Goal: Task Accomplishment & Management: Complete application form

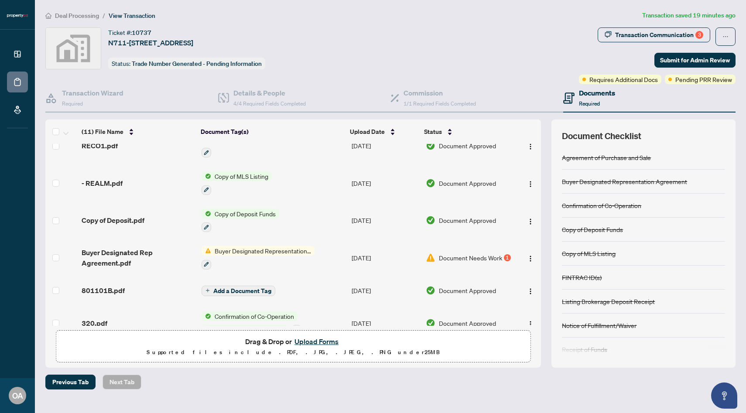
scroll to position [167, 0]
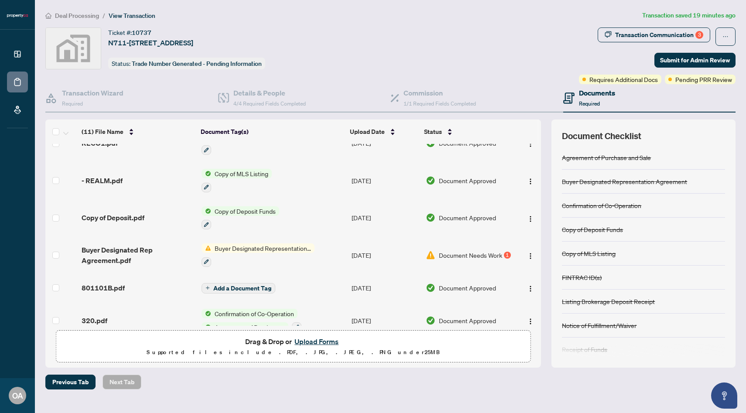
click at [478, 252] on span "Document Needs Work" at bounding box center [470, 255] width 63 height 10
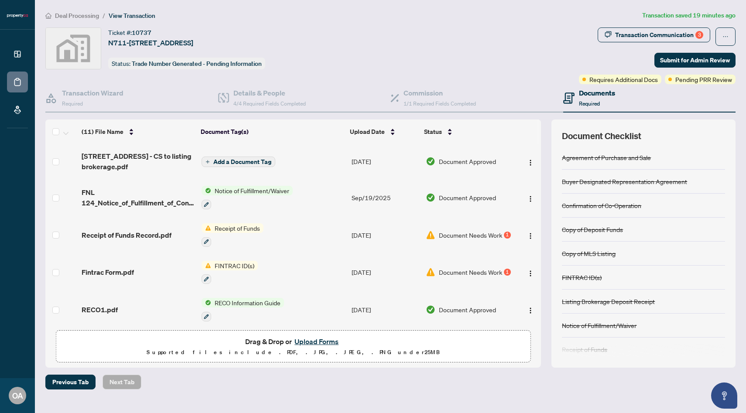
click at [496, 233] on span "Document Needs Work" at bounding box center [470, 235] width 63 height 10
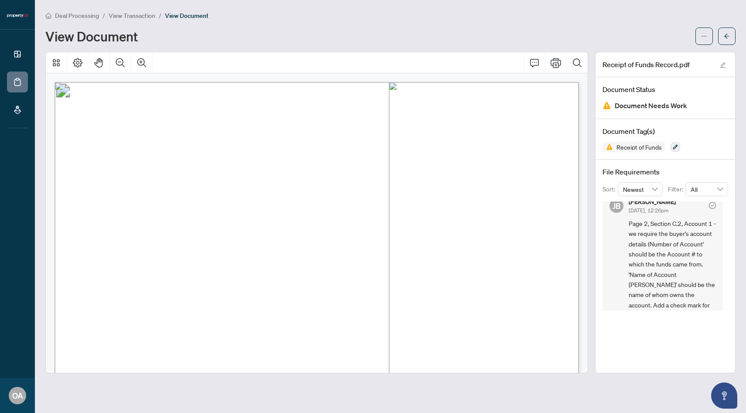
scroll to position [11, 0]
drag, startPoint x: 630, startPoint y: 236, endPoint x: 662, endPoint y: 240, distance: 32.9
click at [662, 239] on span "Page 2, Section C.2, Account 1 - we require the buyer's account details (Number…" at bounding box center [672, 314] width 87 height 194
drag, startPoint x: 662, startPoint y: 240, endPoint x: 670, endPoint y: 284, distance: 45.6
click at [671, 284] on span "Page 2, Section C.2, Account 1 - we require the buyer's account details (Number…" at bounding box center [672, 314] width 87 height 194
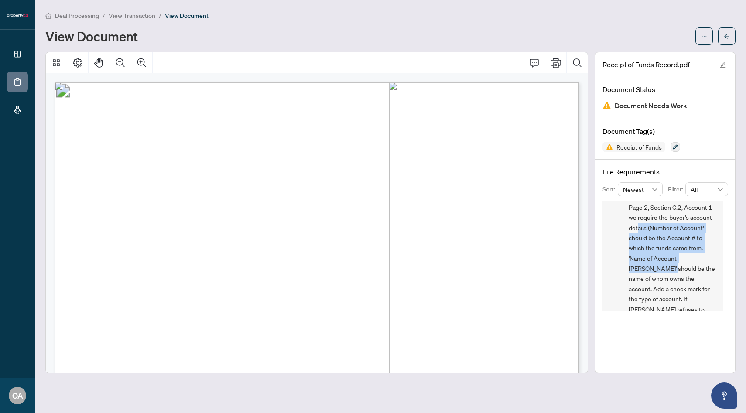
scroll to position [27, 0]
click at [683, 284] on span "Page 2, Section C.2, Account 1 - we require the buyer's account details (Number…" at bounding box center [672, 298] width 87 height 194
drag, startPoint x: 676, startPoint y: 287, endPoint x: 631, endPoint y: 248, distance: 59.4
click at [631, 247] on span "Page 2, Section C.2, Account 1 - we require the buyer's account details (Number…" at bounding box center [672, 298] width 87 height 194
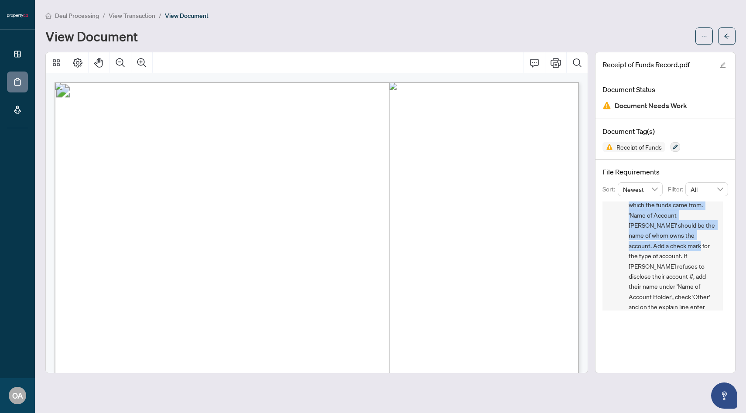
scroll to position [69, 0]
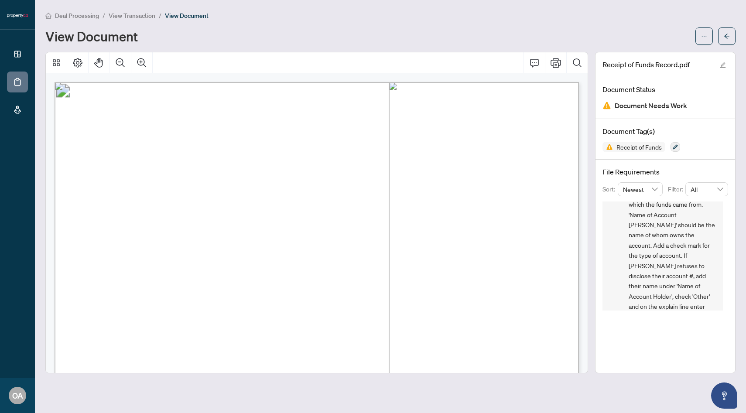
click at [642, 265] on span "Page 2, Section C.2, Account 1 - we require the buyer's account details (Number…" at bounding box center [672, 256] width 87 height 194
drag, startPoint x: 650, startPoint y: 256, endPoint x: 682, endPoint y: 290, distance: 46.0
click at [681, 290] on span "Page 2, Section C.2, Account 1 - we require the buyer's account details (Number…" at bounding box center [672, 256] width 87 height 194
click at [682, 290] on span "Page 2, Section C.2, Account 1 - we require the buyer's account details (Number…" at bounding box center [672, 236] width 87 height 194
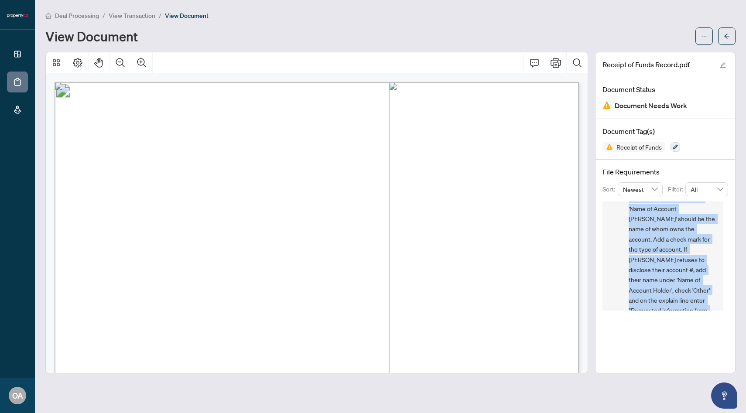
scroll to position [39, 0]
drag, startPoint x: 671, startPoint y: 301, endPoint x: 636, endPoint y: 199, distance: 107.2
click at [636, 199] on div "File Requirements Sort: Newest Filter: All JB Jean Belarde Sep/23/2025, 12:26pm…" at bounding box center [666, 239] width 140 height 158
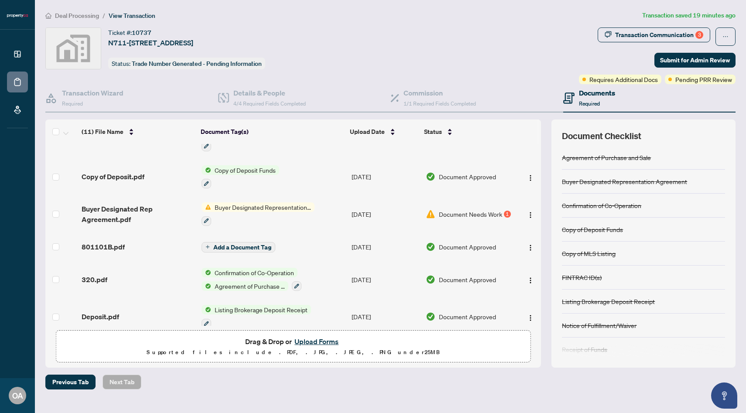
scroll to position [217, 0]
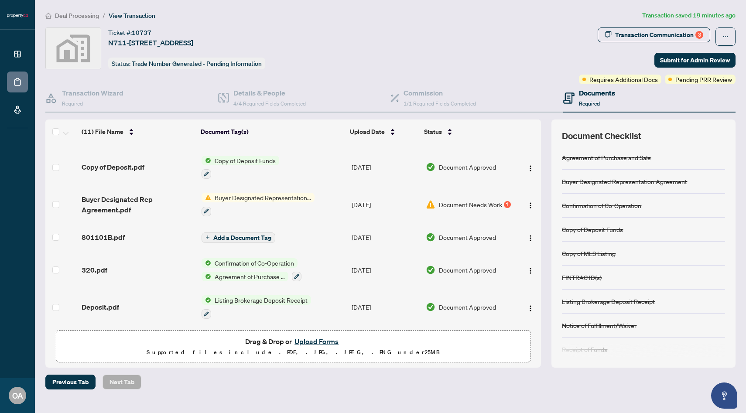
click at [490, 201] on span "Document Needs Work" at bounding box center [470, 205] width 63 height 10
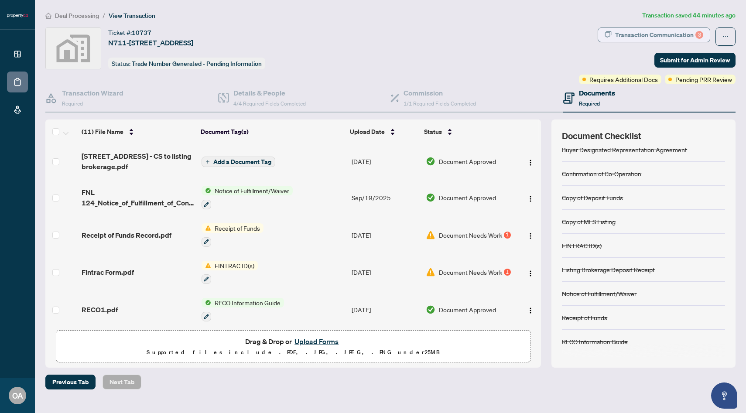
click at [646, 36] on div "Transaction Communication 3" at bounding box center [659, 35] width 88 height 14
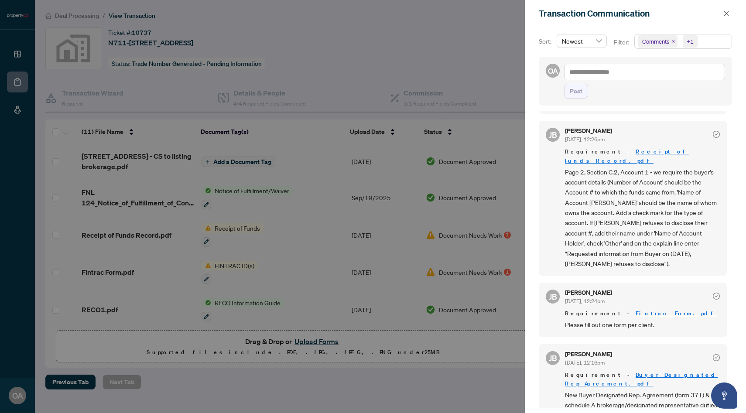
scroll to position [2, 0]
click at [438, 24] on div at bounding box center [373, 206] width 746 height 413
click at [721, 9] on span at bounding box center [726, 13] width 11 height 10
click at [723, 9] on button "button" at bounding box center [726, 13] width 11 height 10
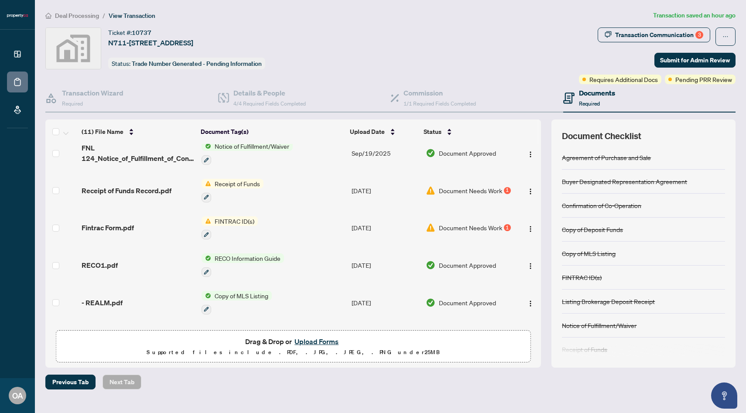
scroll to position [42, 0]
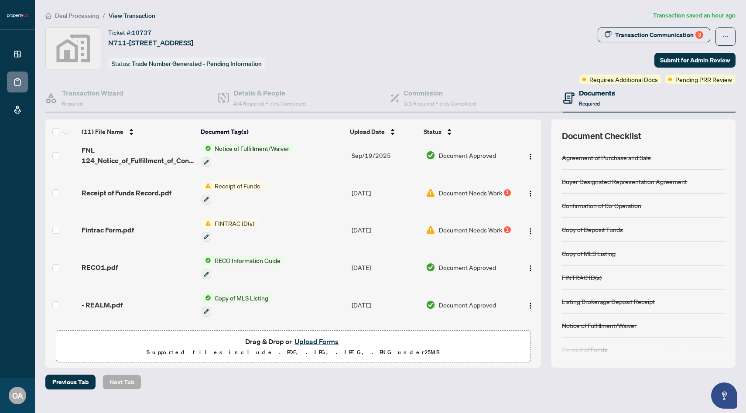
click at [495, 194] on span "Document Needs Work" at bounding box center [470, 193] width 63 height 10
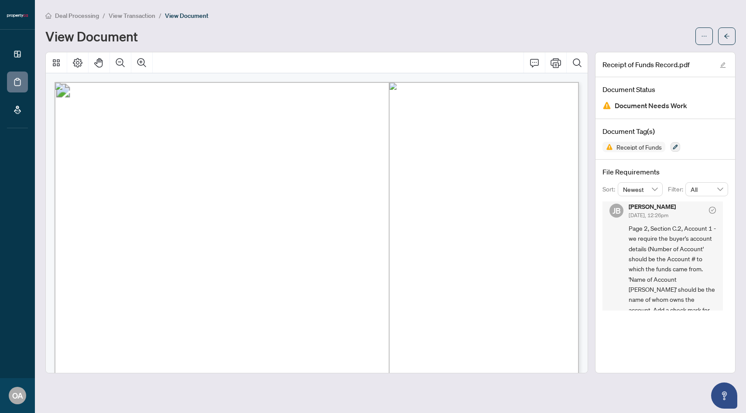
scroll to position [2, 0]
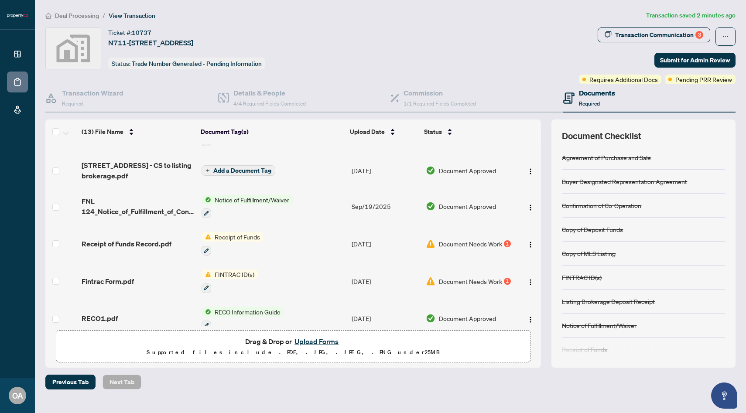
scroll to position [66, 0]
click at [496, 277] on span "Document Needs Work" at bounding box center [470, 281] width 63 height 10
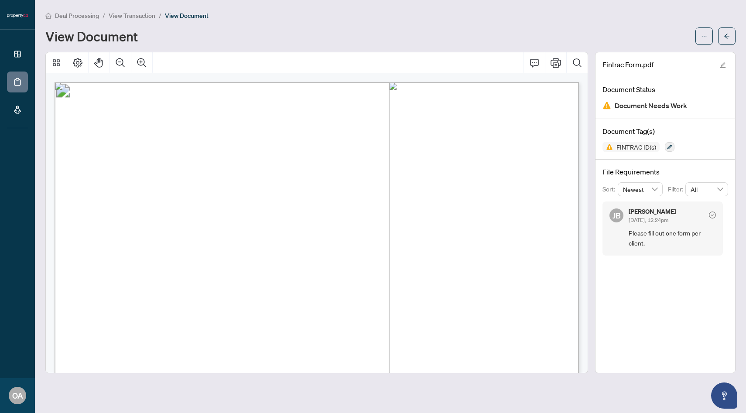
click at [666, 103] on span "Document Needs Work" at bounding box center [651, 106] width 72 height 12
click at [668, 219] on span "Sep/23/2025, 12:24pm" at bounding box center [649, 220] width 40 height 7
click at [714, 213] on icon "check-circle" at bounding box center [712, 215] width 7 height 7
click at [658, 212] on h5 "[PERSON_NAME]" at bounding box center [652, 212] width 47 height 6
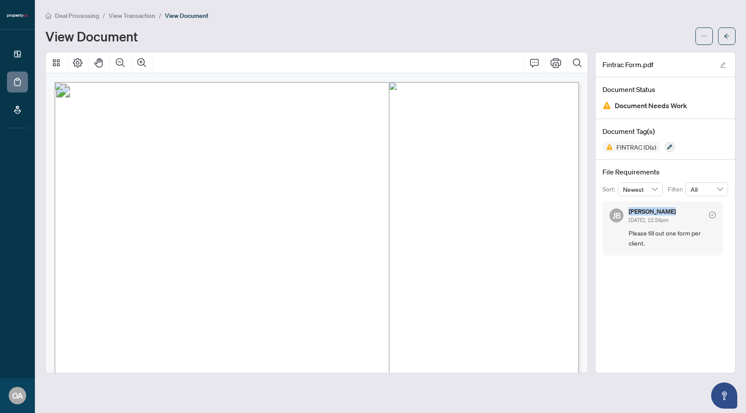
click at [658, 212] on h5 "[PERSON_NAME]" at bounding box center [652, 212] width 47 height 6
click at [640, 188] on span "Newest" at bounding box center [640, 189] width 35 height 13
click at [677, 174] on h4 "File Requirements" at bounding box center [666, 172] width 126 height 10
click at [709, 187] on span "All" at bounding box center [707, 189] width 32 height 13
click at [628, 268] on div "Fintrac Form.pdf Document Status Document Needs Work Document Tag(s) FINTRAC ID…" at bounding box center [665, 213] width 141 height 322
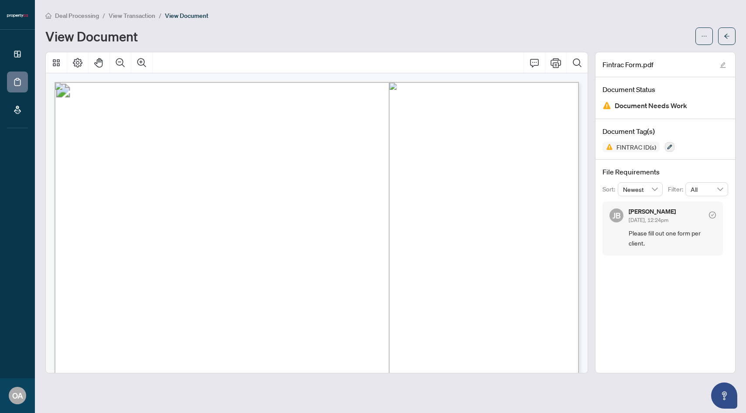
click at [623, 239] on div "JB Jean Belarde Sep/23/2025, 12:24pm Please fill out one form per client." at bounding box center [663, 229] width 120 height 54
click at [705, 39] on span "button" at bounding box center [704, 36] width 6 height 14
click at [615, 262] on div "Fintrac Form.pdf Document Status Document Needs Work Document Tag(s) FINTRAC ID…" at bounding box center [665, 213] width 141 height 322
click at [665, 107] on span "Document Needs Work" at bounding box center [651, 106] width 72 height 12
click at [650, 74] on div "Fintrac Form.pdf" at bounding box center [666, 64] width 140 height 25
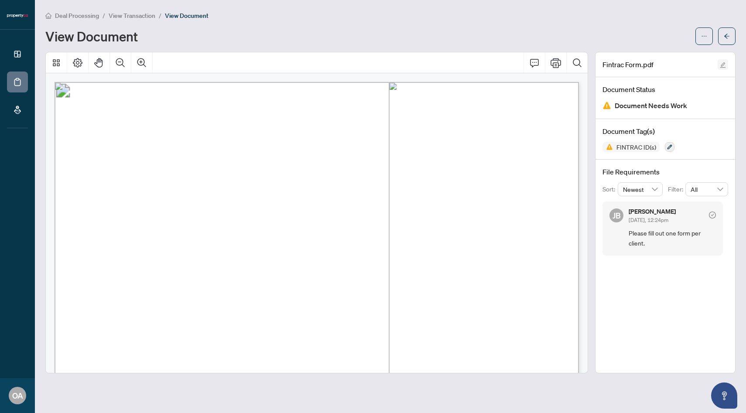
click at [723, 65] on icon "edit" at bounding box center [723, 65] width 6 height 6
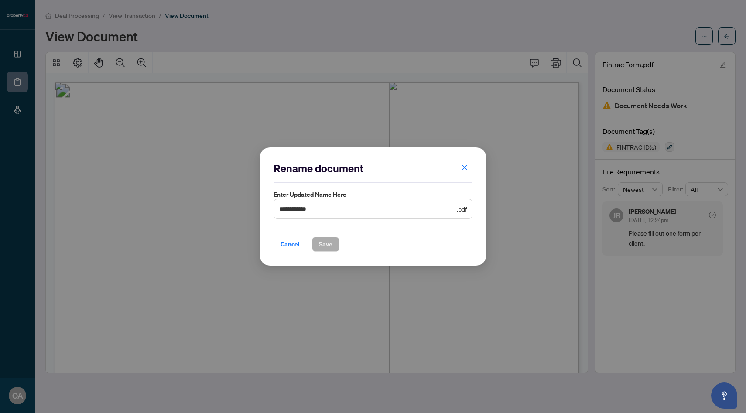
click at [411, 203] on span "**********" at bounding box center [373, 209] width 199 height 20
click at [291, 246] on span "Cancel" at bounding box center [290, 244] width 19 height 14
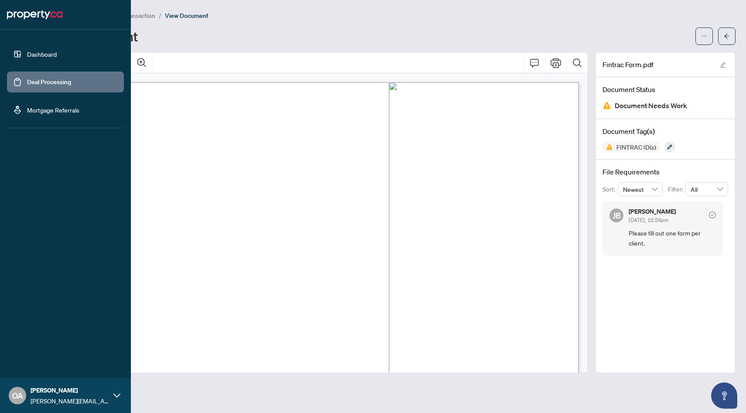
click at [32, 79] on link "Deal Processing" at bounding box center [49, 82] width 44 height 8
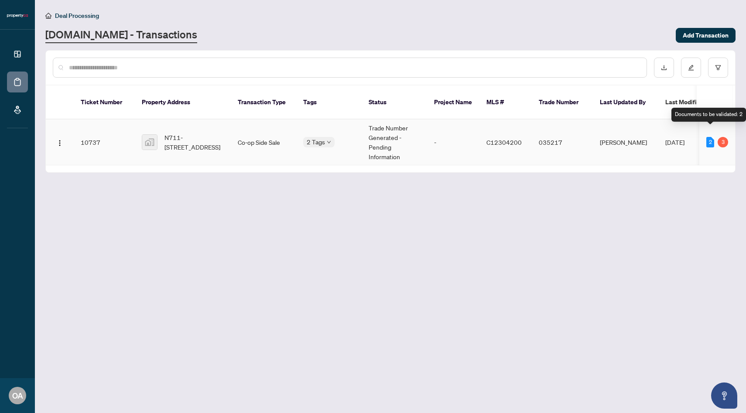
click at [709, 137] on div "2" at bounding box center [710, 142] width 8 height 10
click at [351, 137] on div "2 Tags" at bounding box center [328, 142] width 51 height 10
click at [88, 131] on td "10737" at bounding box center [104, 143] width 61 height 46
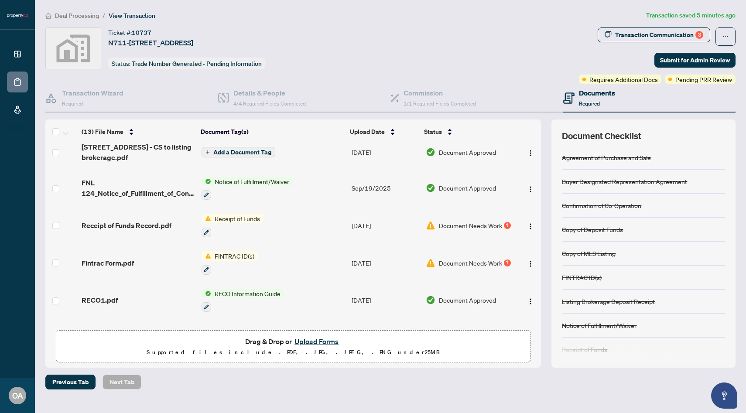
scroll to position [87, 0]
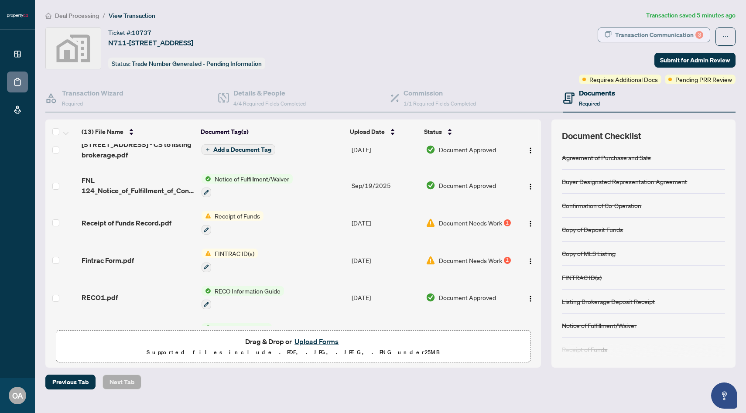
click at [627, 34] on div "Transaction Communication 3" at bounding box center [659, 35] width 88 height 14
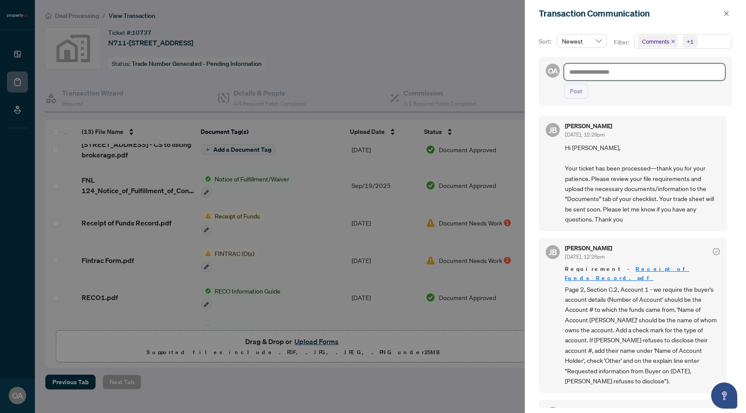
click at [661, 73] on textarea at bounding box center [644, 72] width 161 height 17
type textarea "*"
type textarea "**"
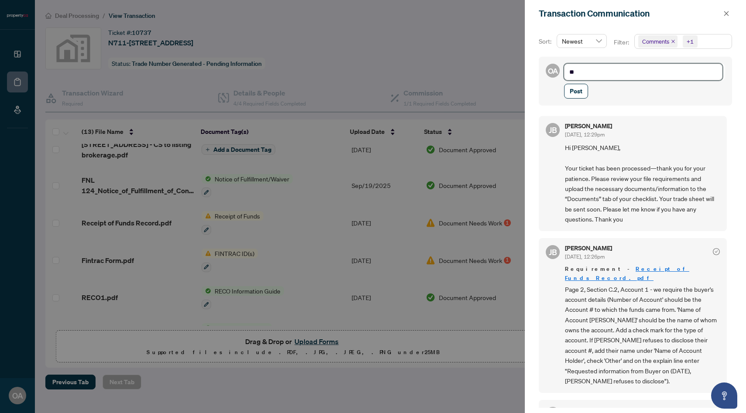
type textarea "**"
type textarea "****"
type textarea "*****"
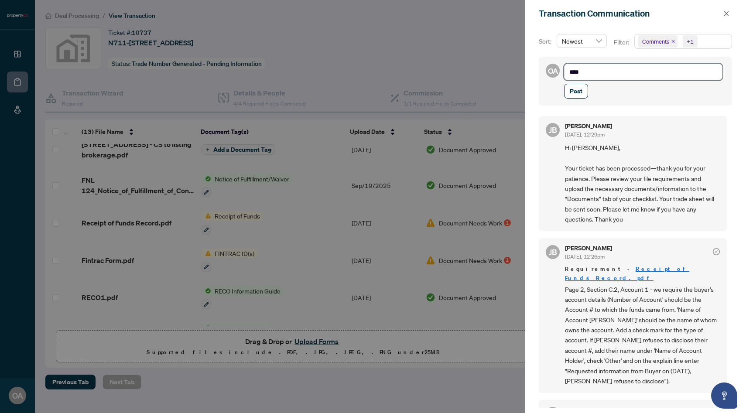
type textarea "*****"
type textarea "******"
type textarea "*******"
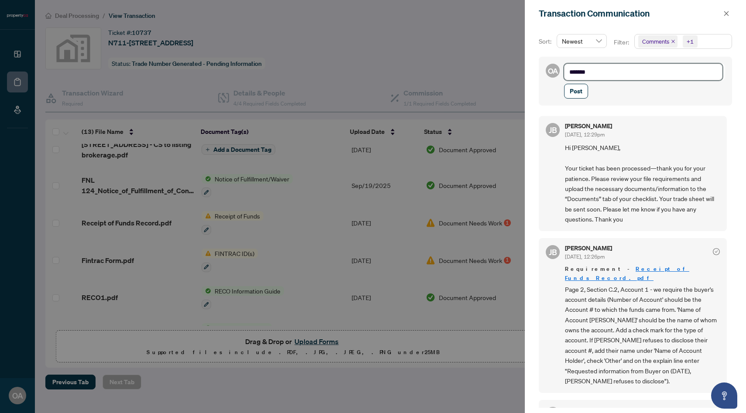
type textarea "*******"
type textarea "******"
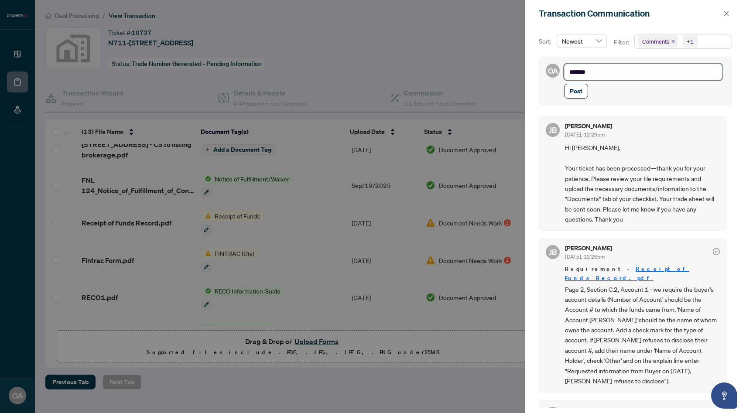
type textarea "******"
type textarea "*****"
type textarea "****"
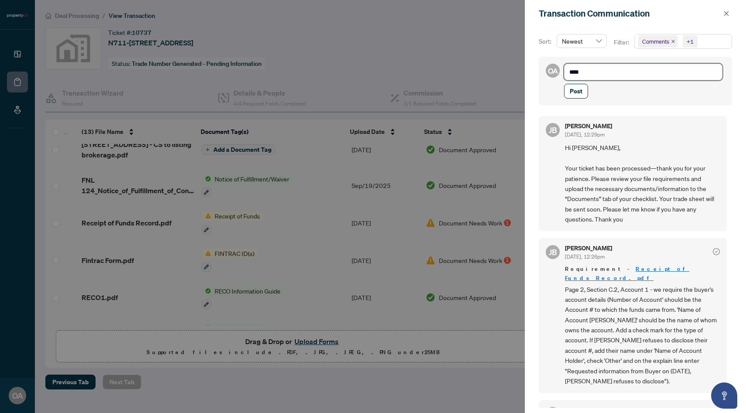
type textarea "**"
type textarea "*"
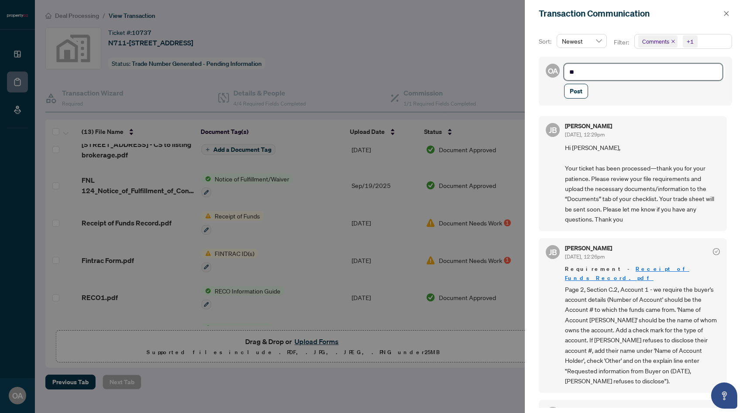
type textarea "*"
type textarea "**********"
click at [416, 43] on div at bounding box center [373, 206] width 746 height 413
click at [377, 39] on div at bounding box center [373, 206] width 746 height 413
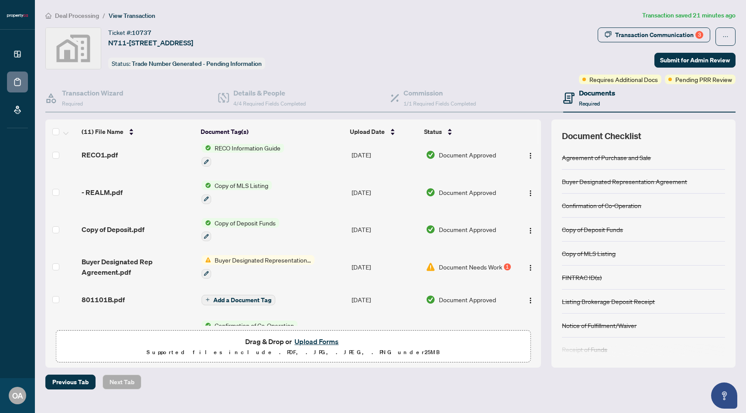
scroll to position [175, 0]
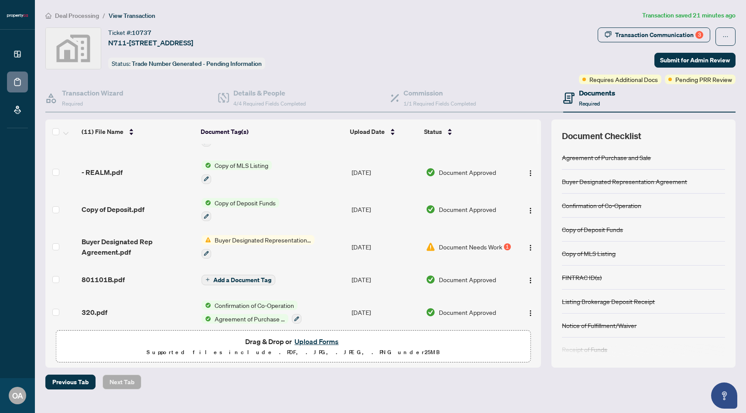
click at [454, 251] on td "Document Needs Work 1" at bounding box center [468, 247] width 93 height 38
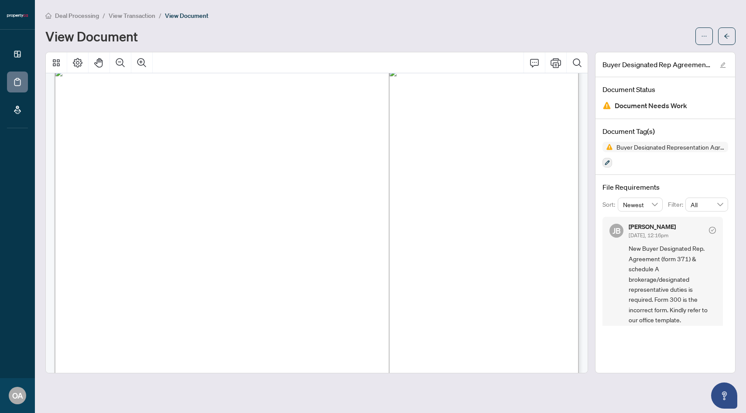
scroll to position [6, 0]
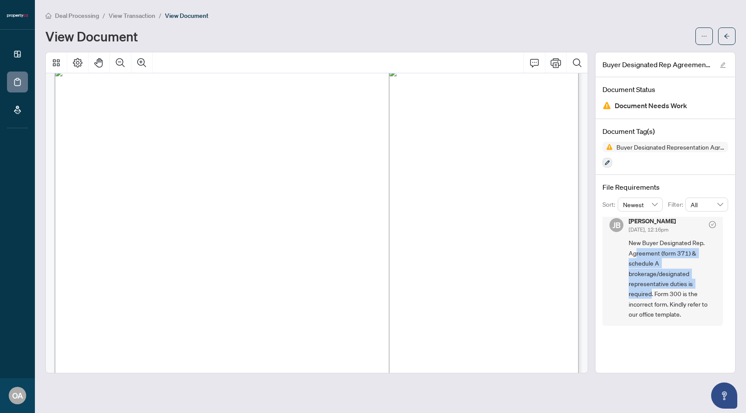
drag, startPoint x: 637, startPoint y: 252, endPoint x: 653, endPoint y: 295, distance: 45.7
click at [653, 295] on span "New Buyer Designated Rep. Agreement (form 371) & schedule A brokerage/designate…" at bounding box center [672, 279] width 87 height 82
click at [658, 311] on span "New Buyer Designated Rep. Agreement (form 371) & schedule A brokerage/designate…" at bounding box center [672, 279] width 87 height 82
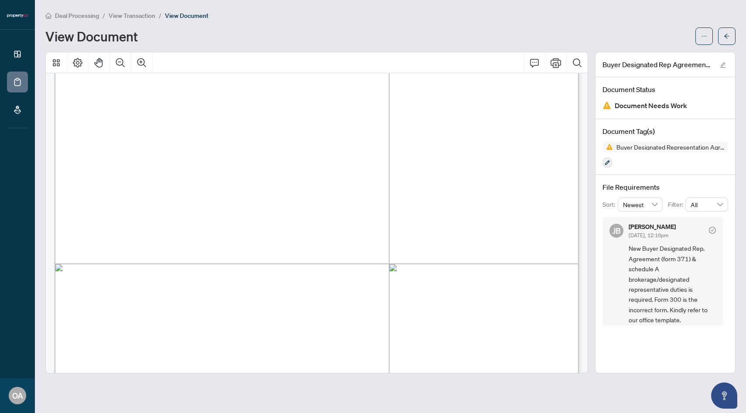
scroll to position [117, 0]
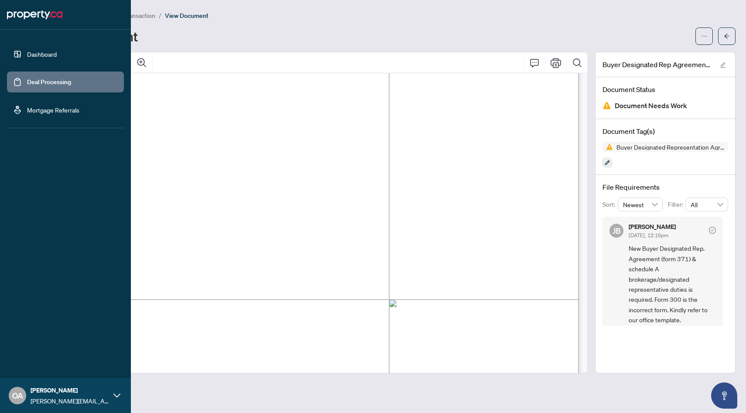
click at [31, 55] on link "Dashboard" at bounding box center [42, 54] width 30 height 8
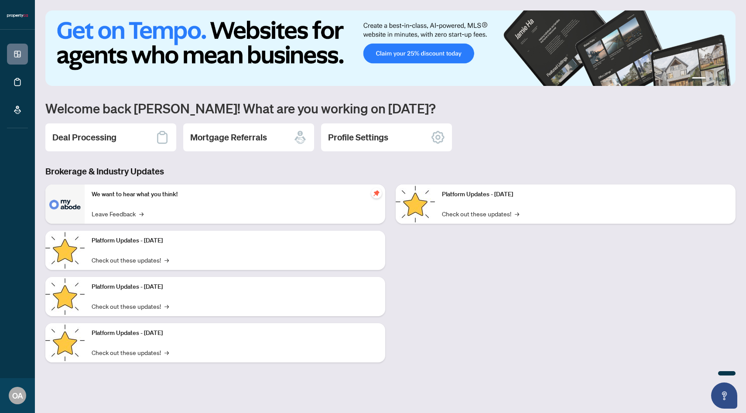
click at [101, 140] on h2 "Deal Processing" at bounding box center [84, 137] width 64 height 12
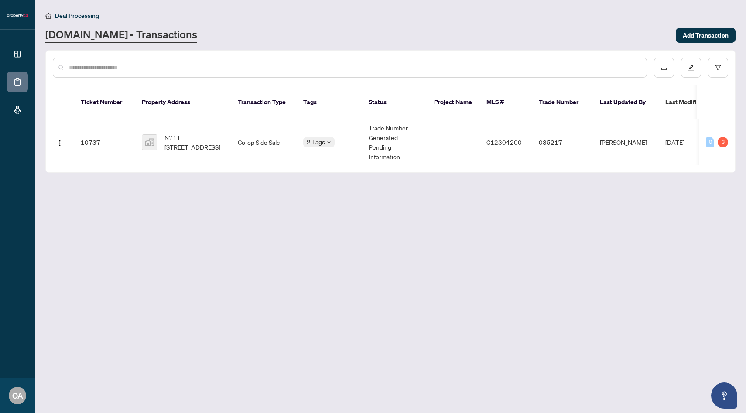
click at [569, 67] on input "text" at bounding box center [354, 68] width 571 height 10
click at [507, 213] on main "Deal Processing Property.ca - Transactions Add Transaction Ticket Number Proper…" at bounding box center [390, 206] width 711 height 413
click at [714, 137] on div "0" at bounding box center [710, 142] width 8 height 10
click at [727, 137] on div "3" at bounding box center [723, 142] width 10 height 10
click at [683, 138] on span "[DATE]" at bounding box center [674, 142] width 19 height 8
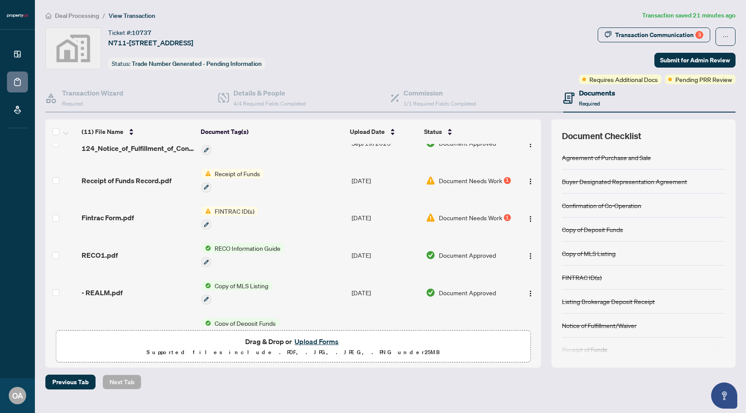
scroll to position [217, 0]
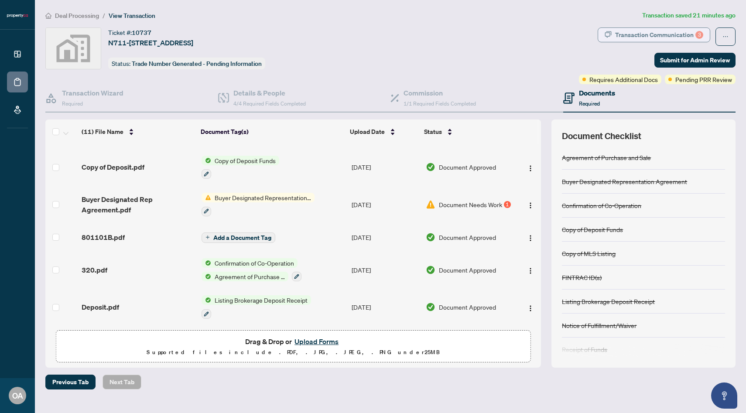
click at [675, 29] on div "Transaction Communication 3" at bounding box center [659, 35] width 88 height 14
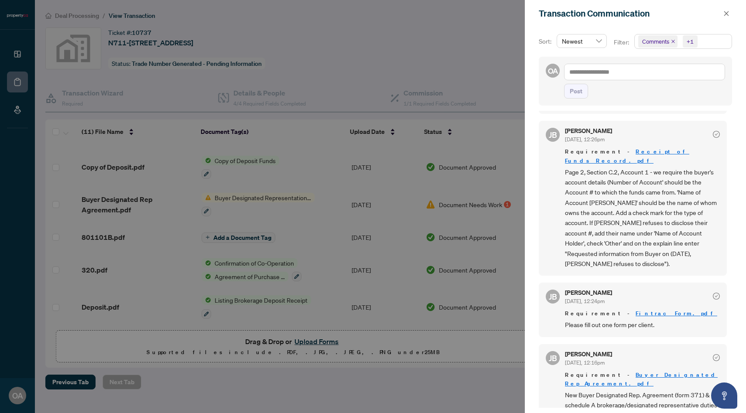
scroll to position [0, 0]
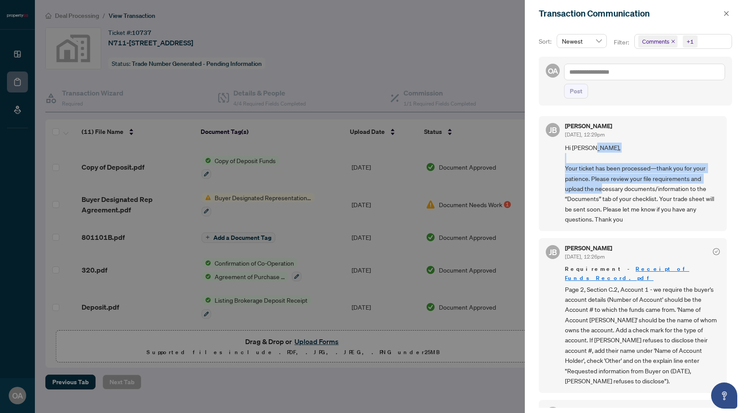
drag, startPoint x: 565, startPoint y: 164, endPoint x: 629, endPoint y: 185, distance: 66.6
click at [629, 185] on span "Hi Oren, Your ticket has been processed—thank you for your patience. Please rev…" at bounding box center [642, 184] width 155 height 82
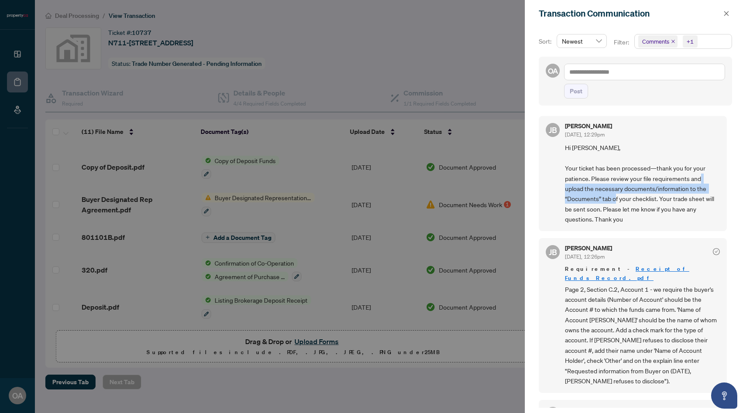
drag, startPoint x: 586, startPoint y: 186, endPoint x: 645, endPoint y: 199, distance: 60.3
click at [645, 199] on span "Hi Oren, Your ticket has been processed—thank you for your patience. Please rev…" at bounding box center [642, 184] width 155 height 82
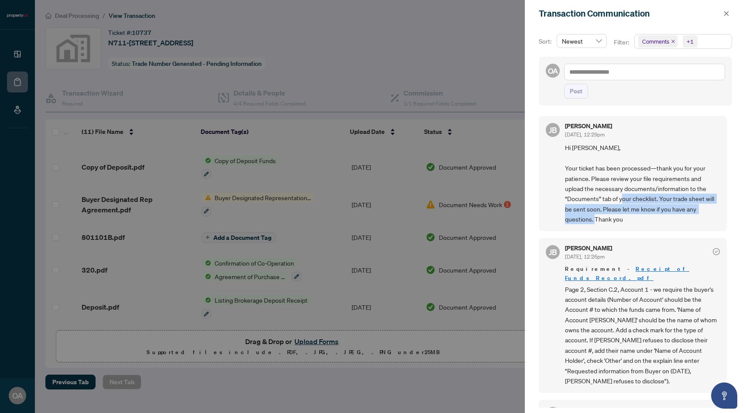
drag, startPoint x: 648, startPoint y: 199, endPoint x: 657, endPoint y: 223, distance: 25.1
click at [657, 223] on span "Hi Oren, Your ticket has been processed—thank you for your patience. Please rev…" at bounding box center [642, 184] width 155 height 82
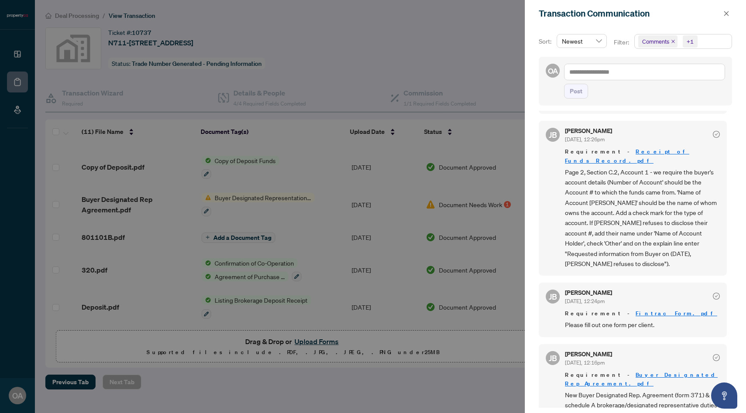
scroll to position [117, 0]
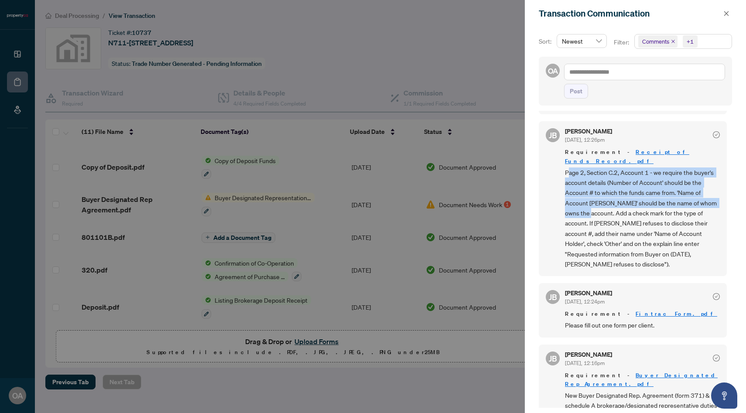
drag, startPoint x: 567, startPoint y: 164, endPoint x: 587, endPoint y: 202, distance: 42.2
click at [587, 202] on span "Page 2, Section C.2, Account 1 - we require the buyer's account details (Number…" at bounding box center [642, 219] width 155 height 102
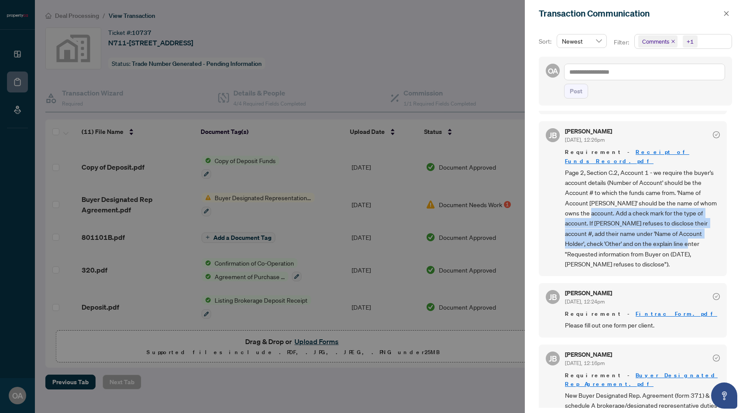
drag, startPoint x: 587, startPoint y: 202, endPoint x: 655, endPoint y: 233, distance: 74.0
click at [655, 233] on span "Page 2, Section C.2, Account 1 - we require the buyer's account details (Number…" at bounding box center [642, 219] width 155 height 102
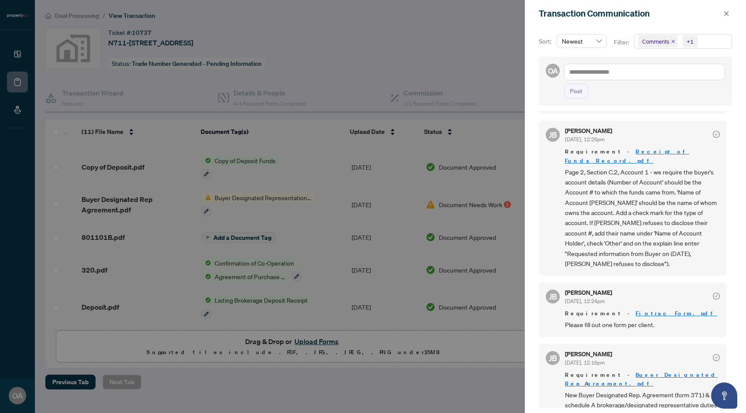
scroll to position [2, 0]
drag, startPoint x: 645, startPoint y: 304, endPoint x: 639, endPoint y: 302, distance: 6.8
click at [639, 318] on span "Please fill out one form per client." at bounding box center [642, 323] width 155 height 10
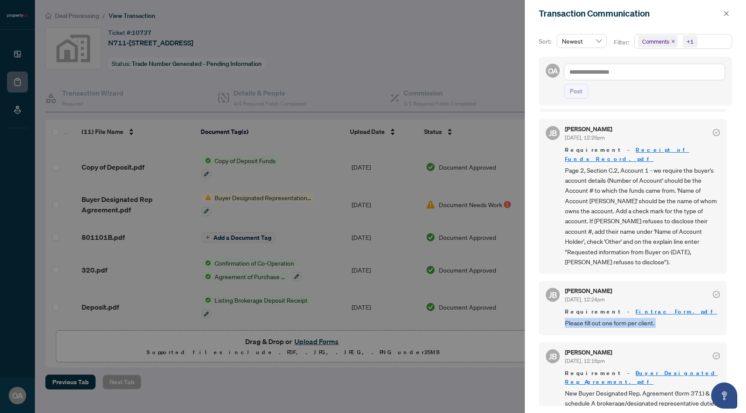
click at [639, 318] on span "Please fill out one form per client." at bounding box center [642, 323] width 155 height 10
click at [575, 230] on span "Page 2, Section C.2, Account 1 - we require the buyer's account details (Number…" at bounding box center [642, 216] width 155 height 102
click at [636, 308] on link "Fintrac Form.pdf" at bounding box center [677, 311] width 82 height 7
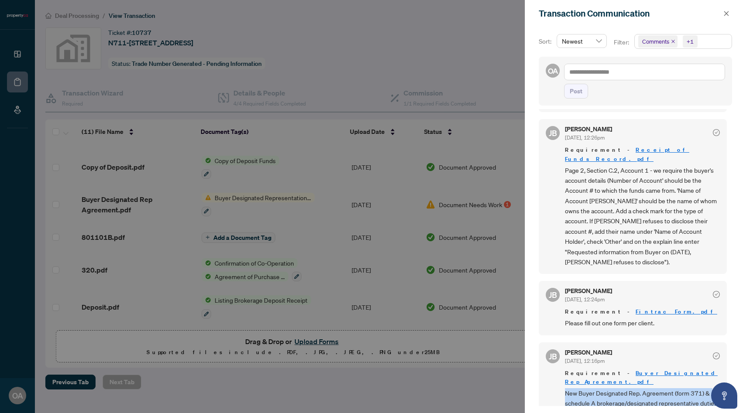
drag, startPoint x: 566, startPoint y: 367, endPoint x: 658, endPoint y: 397, distance: 95.9
click at [658, 397] on span "New Buyer Designated Rep. Agreement (form 371) & schedule A brokerage/designate…" at bounding box center [642, 408] width 155 height 41
drag, startPoint x: 649, startPoint y: 363, endPoint x: 696, endPoint y: 366, distance: 47.2
click at [696, 388] on span "New Buyer Designated Rep. Agreement (form 371) & schedule A brokerage/designate…" at bounding box center [642, 408] width 155 height 41
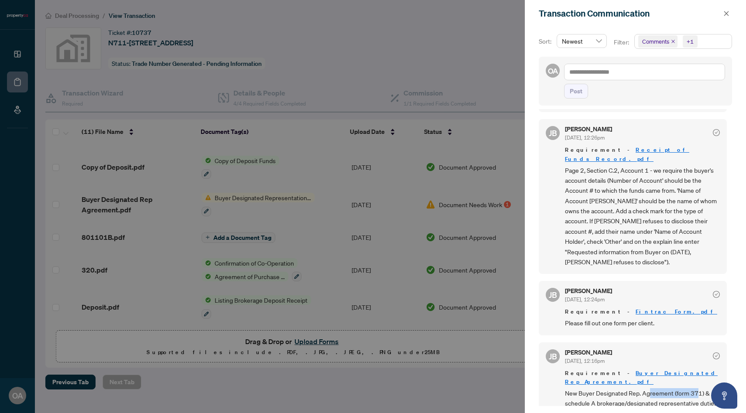
click at [696, 388] on span "New Buyer Designated Rep. Agreement (form 371) & schedule A brokerage/designate…" at bounding box center [642, 408] width 155 height 41
click at [644, 370] on link "Buyer Designated Rep Agreement.pdf" at bounding box center [641, 378] width 153 height 16
click at [627, 370] on link "Buyer Designated Rep Agreement.pdf" at bounding box center [641, 378] width 153 height 16
click at [298, 0] on div at bounding box center [373, 206] width 746 height 413
click at [295, 19] on div at bounding box center [373, 206] width 746 height 413
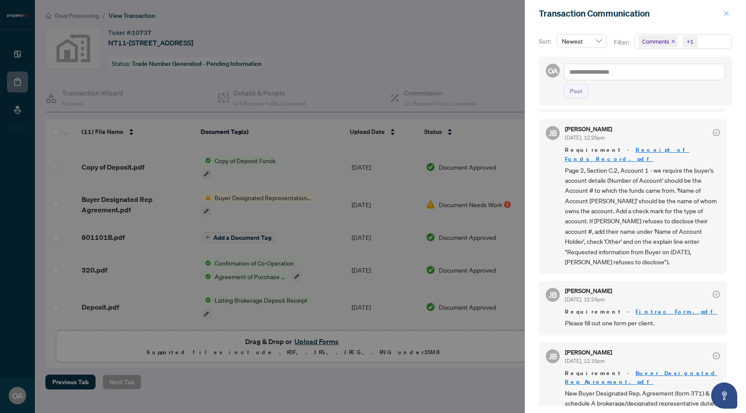
click at [728, 14] on icon "close" at bounding box center [726, 13] width 5 height 5
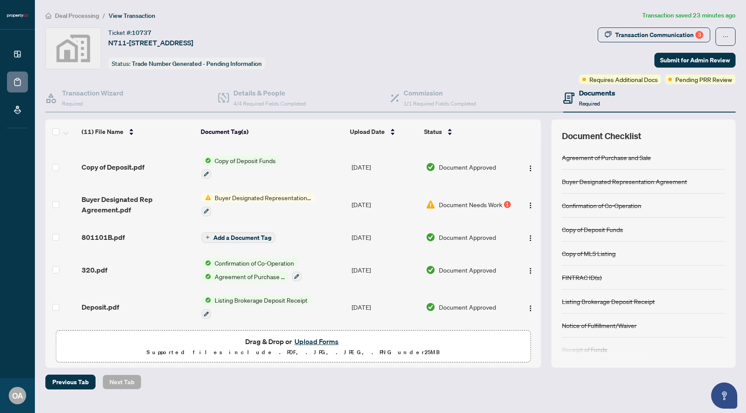
click at [322, 343] on button "Upload Forms" at bounding box center [316, 341] width 49 height 11
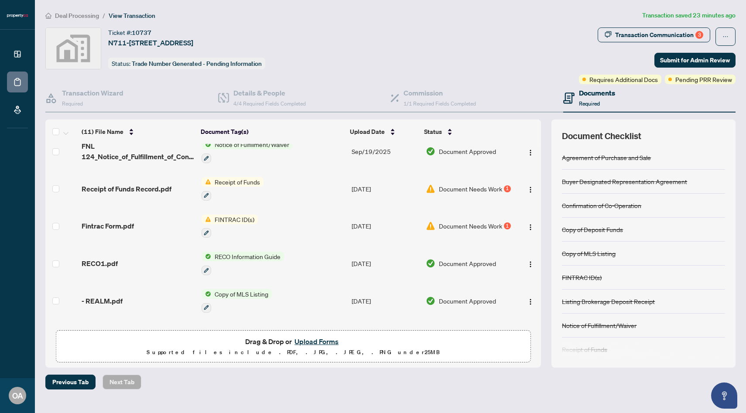
scroll to position [0, 0]
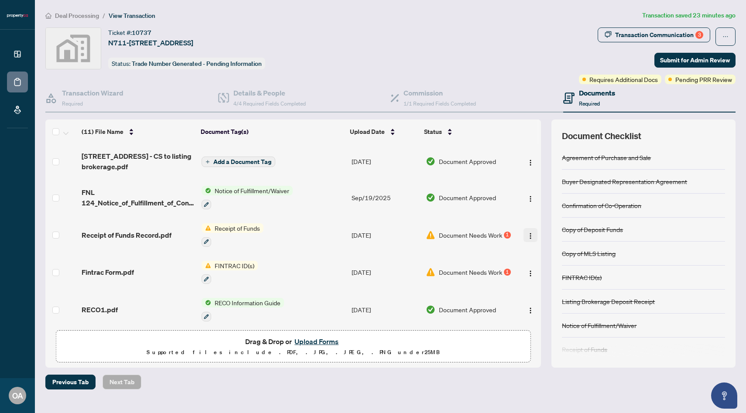
click at [531, 234] on button "button" at bounding box center [531, 235] width 14 height 14
click at [202, 199] on div at bounding box center [207, 204] width 10 height 10
click at [169, 55] on div "Ticket #: 10737 N711-[STREET_ADDRESS] Status: Trade Number Generated - Pending …" at bounding box center [186, 48] width 157 height 42
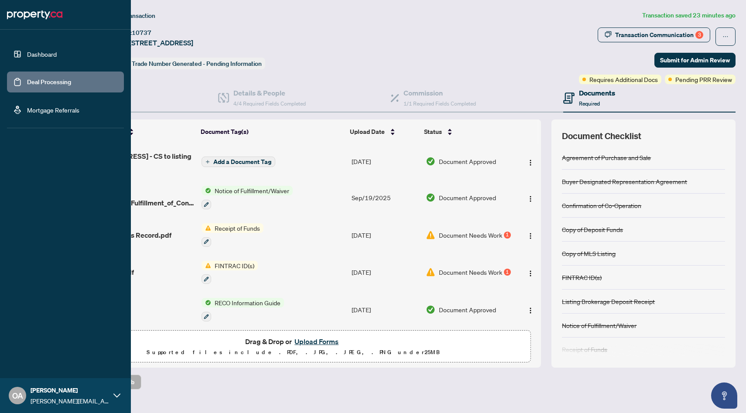
click at [41, 78] on link "Deal Processing" at bounding box center [49, 82] width 44 height 8
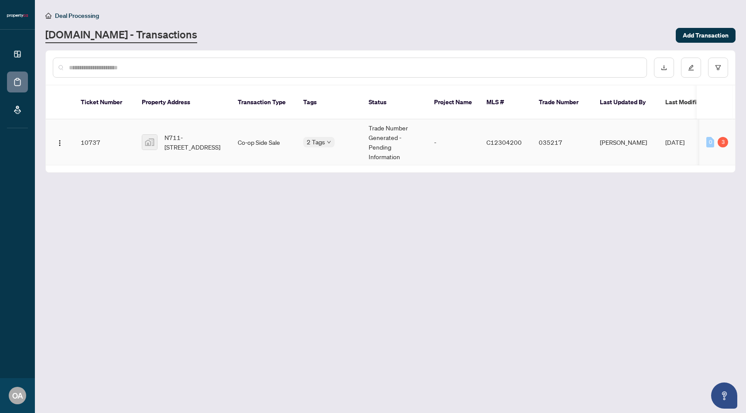
click at [376, 123] on td "Trade Number Generated - Pending Information" at bounding box center [394, 143] width 65 height 46
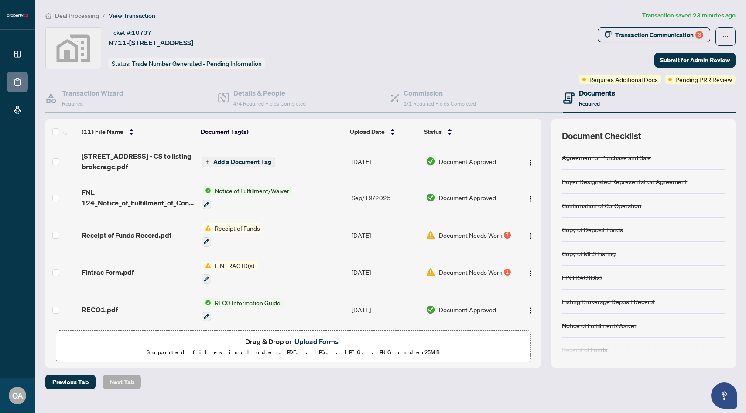
click at [602, 95] on h4 "Documents" at bounding box center [597, 93] width 36 height 10
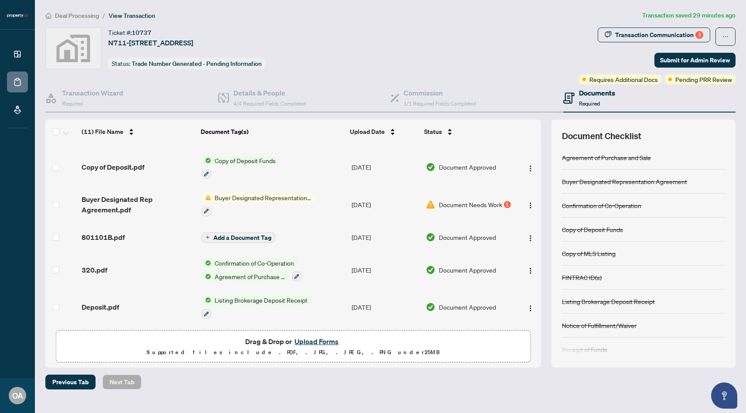
scroll to position [213, 0]
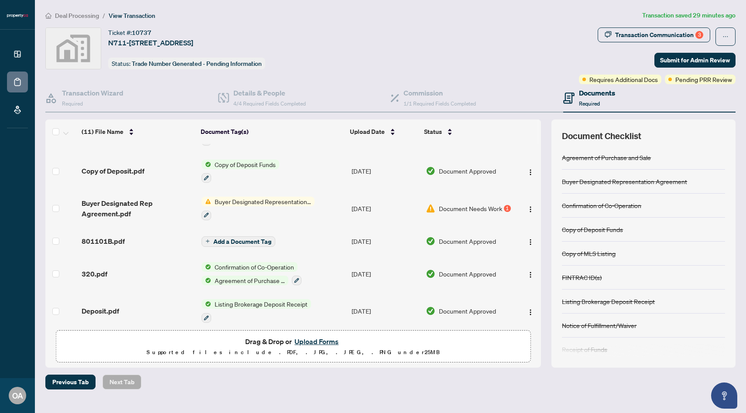
click at [255, 205] on div "Buyer Designated Representation Agreement" at bounding box center [258, 209] width 113 height 24
click at [357, 204] on td "[DATE]" at bounding box center [385, 209] width 74 height 38
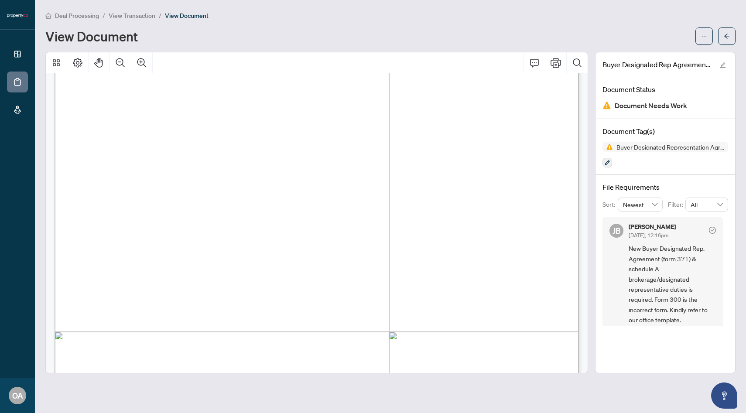
scroll to position [86, 0]
drag, startPoint x: 149, startPoint y: 184, endPoint x: 187, endPoint y: 180, distance: 38.1
click at [187, 182] on span "Toronto" at bounding box center [188, 186] width 78 height 8
drag, startPoint x: 156, startPoint y: 285, endPoint x: 276, endPoint y: 287, distance: 120.4
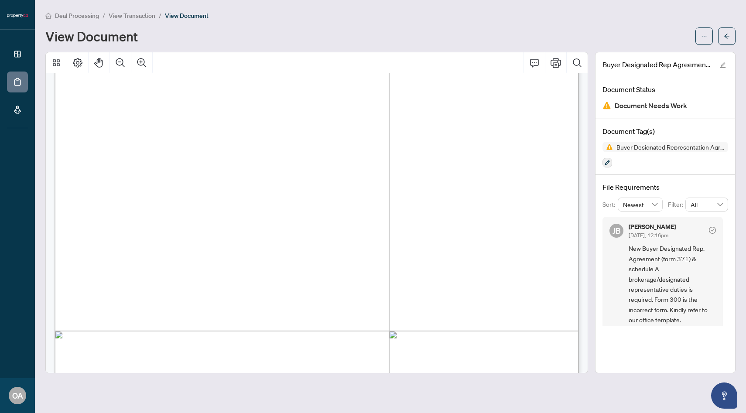
drag, startPoint x: 277, startPoint y: 288, endPoint x: 158, endPoint y: 285, distance: 119.1
click at [158, 285] on span "Single Family Residential" at bounding box center [215, 287] width 116 height 8
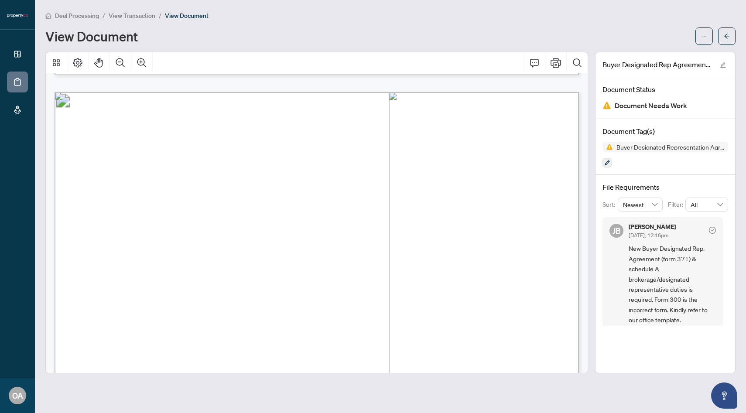
scroll to position [6, 0]
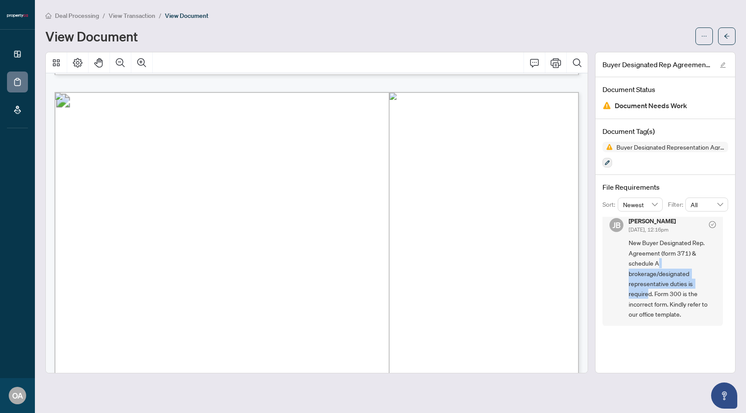
drag, startPoint x: 659, startPoint y: 261, endPoint x: 648, endPoint y: 291, distance: 32.2
click at [648, 291] on span "New Buyer Designated Rep. Agreement (form 371) & schedule A brokerage/designate…" at bounding box center [672, 279] width 87 height 82
drag, startPoint x: 648, startPoint y: 291, endPoint x: 678, endPoint y: 309, distance: 35.2
click at [678, 309] on span "New Buyer Designated Rep. Agreement (form 371) & schedule A brokerage/designate…" at bounding box center [672, 279] width 87 height 82
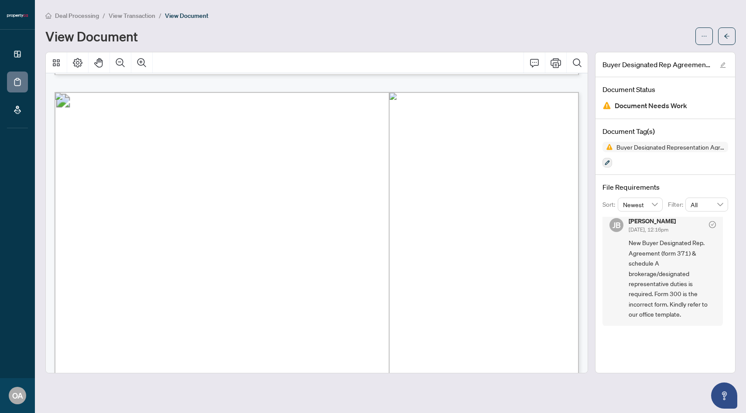
click at [678, 305] on span "New Buyer Designated Rep. Agreement (form 371) & schedule A brokerage/designate…" at bounding box center [672, 279] width 87 height 82
drag, startPoint x: 633, startPoint y: 267, endPoint x: 667, endPoint y: 271, distance: 34.3
click at [667, 271] on span "New Buyer Designated Rep. Agreement (form 371) & schedule A brokerage/designate…" at bounding box center [672, 284] width 87 height 82
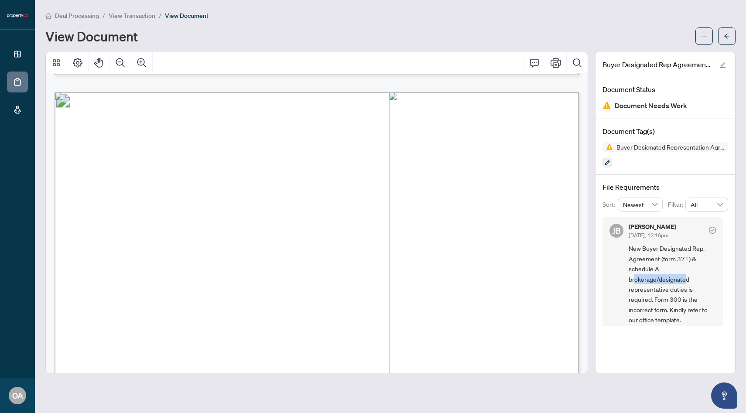
drag, startPoint x: 634, startPoint y: 276, endPoint x: 696, endPoint y: 276, distance: 62.4
click at [693, 276] on span "New Buyer Designated Rep. Agreement (form 371) & schedule A brokerage/designate…" at bounding box center [672, 284] width 87 height 82
click at [696, 276] on span "New Buyer Designated Rep. Agreement (form 371) & schedule A brokerage/designate…" at bounding box center [672, 284] width 87 height 82
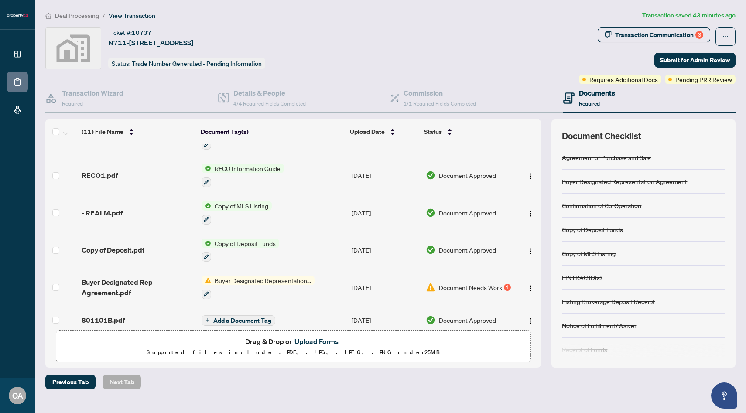
scroll to position [139, 0]
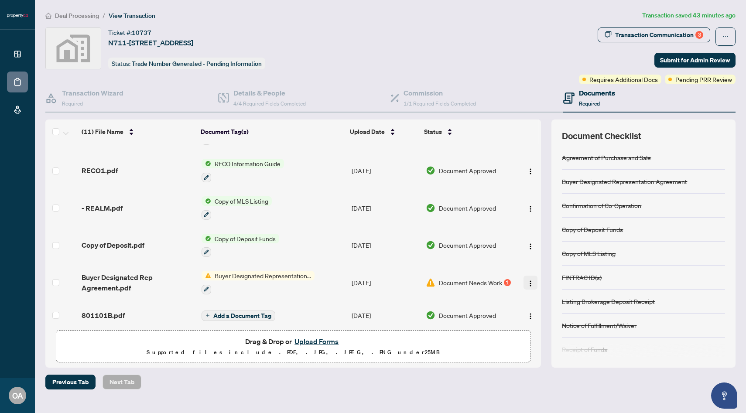
click at [533, 276] on button "button" at bounding box center [531, 283] width 14 height 14
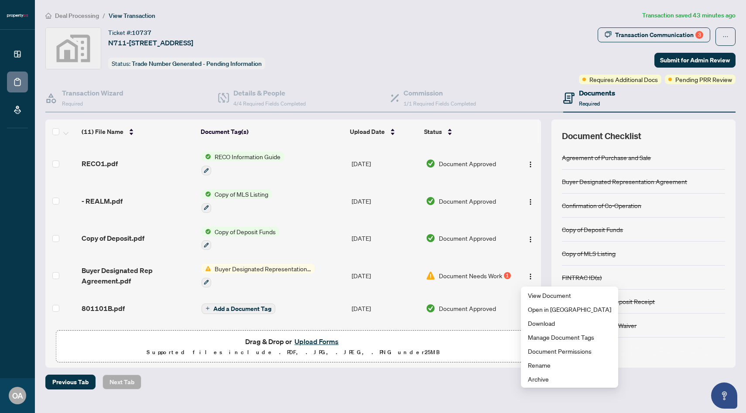
scroll to position [141, 0]
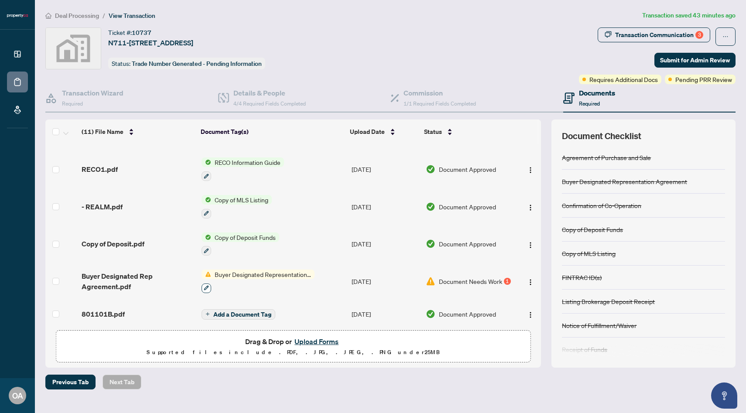
click at [205, 285] on icon "button" at bounding box center [206, 287] width 5 height 5
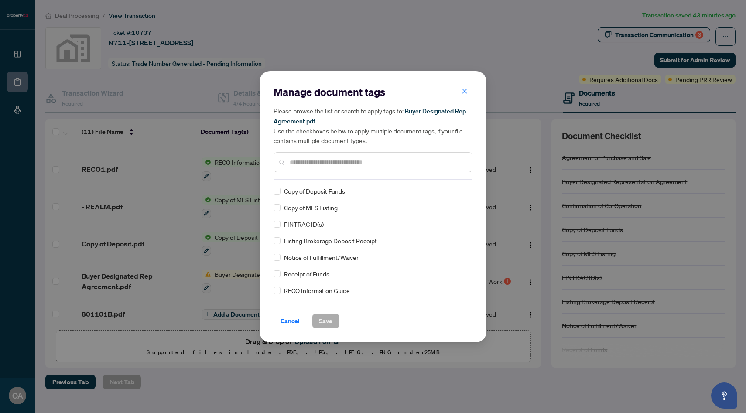
scroll to position [58, 0]
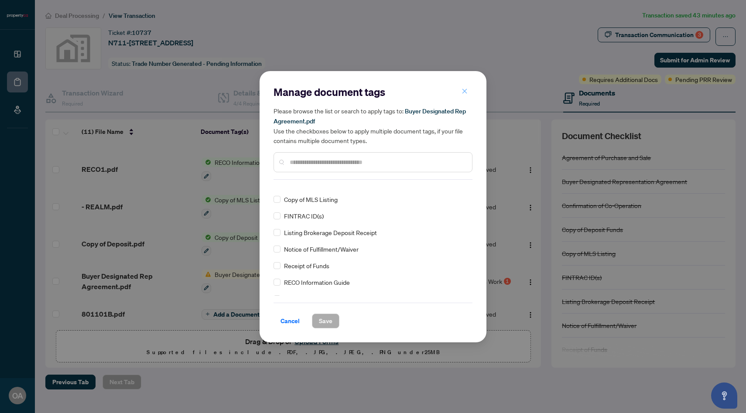
click at [463, 96] on span "button" at bounding box center [465, 92] width 6 height 14
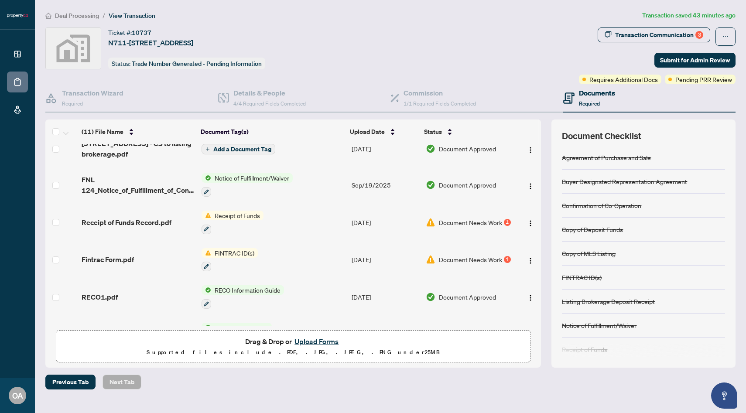
scroll to position [11, 0]
click at [463, 264] on td "Document Needs Work 1" at bounding box center [468, 262] width 93 height 38
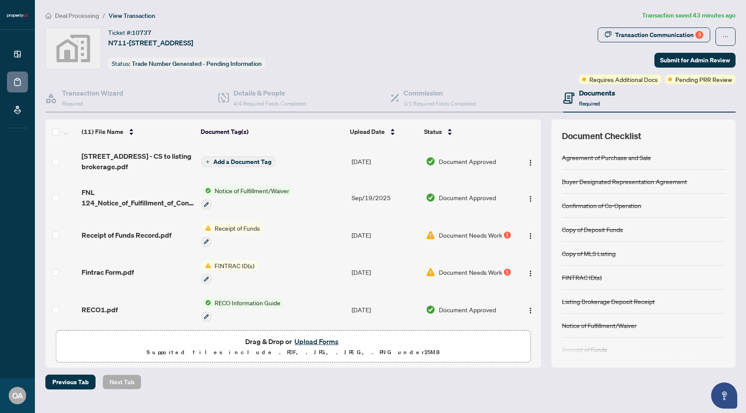
click at [467, 234] on span "Document Needs Work" at bounding box center [470, 235] width 63 height 10
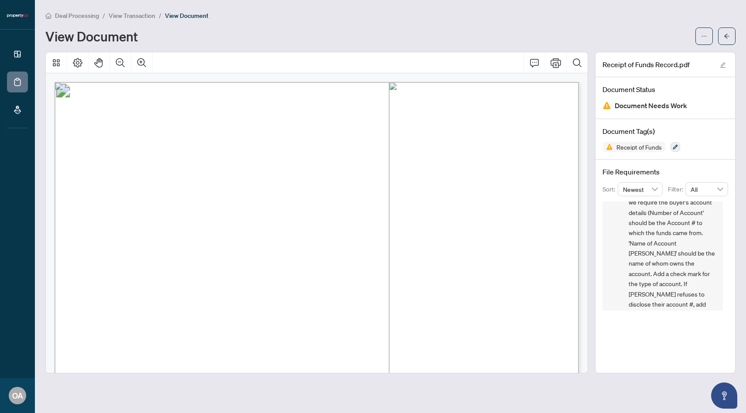
scroll to position [97, 0]
drag, startPoint x: 634, startPoint y: 249, endPoint x: 664, endPoint y: 261, distance: 32.7
click at [665, 261] on span "Page 2, Section C.2, Account 1 - we require the buyer's account details (Number…" at bounding box center [672, 228] width 87 height 194
click at [664, 261] on span "Page 2, Section C.2, Account 1 - we require the buyer's account details (Number…" at bounding box center [672, 228] width 87 height 194
click at [636, 219] on span "Page 2, Section C.2, Account 1 - we require the buyer's account details (Number…" at bounding box center [672, 228] width 87 height 194
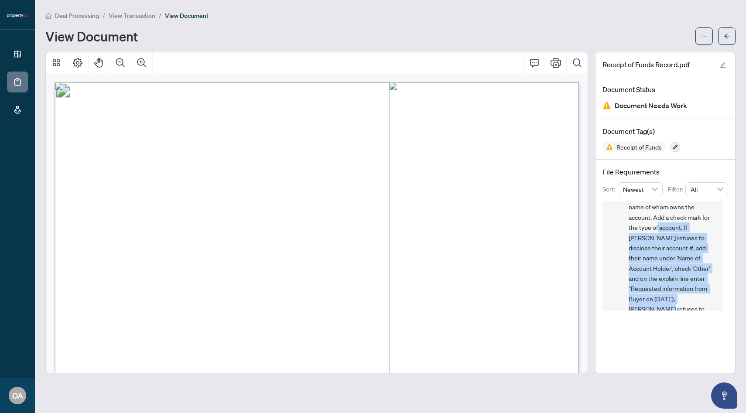
drag, startPoint x: 648, startPoint y: 224, endPoint x: 682, endPoint y: 298, distance: 81.0
click at [682, 298] on span "Page 2, Section C.2, Account 1 - we require the buyer's account details (Number…" at bounding box center [672, 228] width 87 height 194
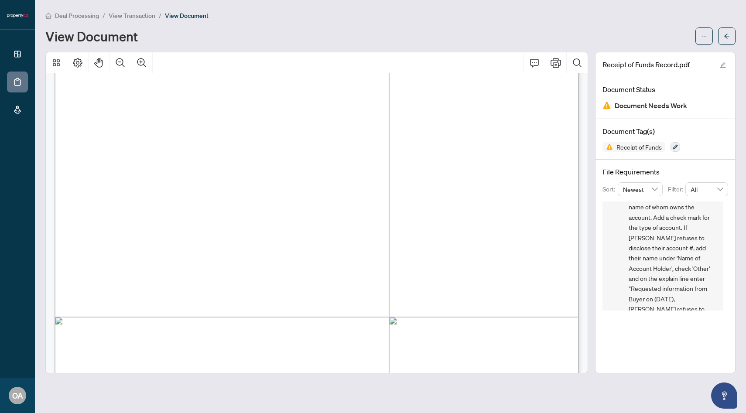
scroll to position [0, 0]
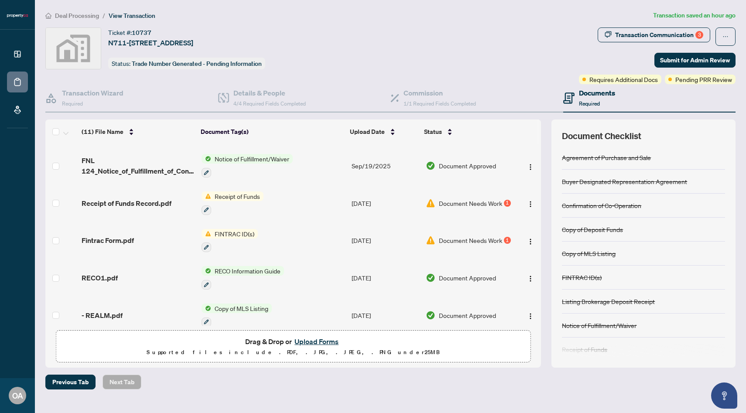
scroll to position [34, 0]
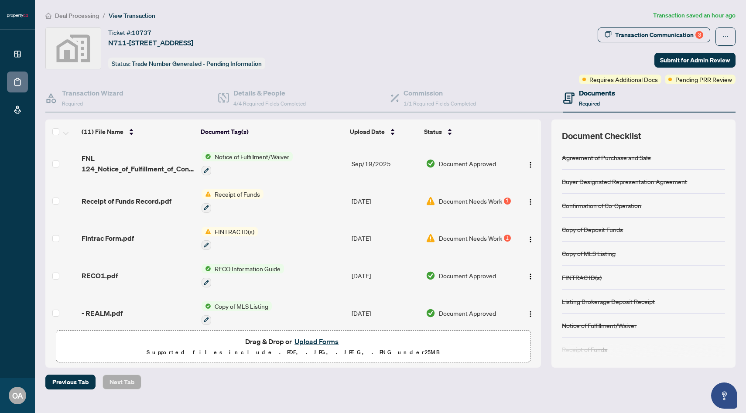
click at [458, 243] on td "Document Needs Work 1" at bounding box center [468, 239] width 93 height 38
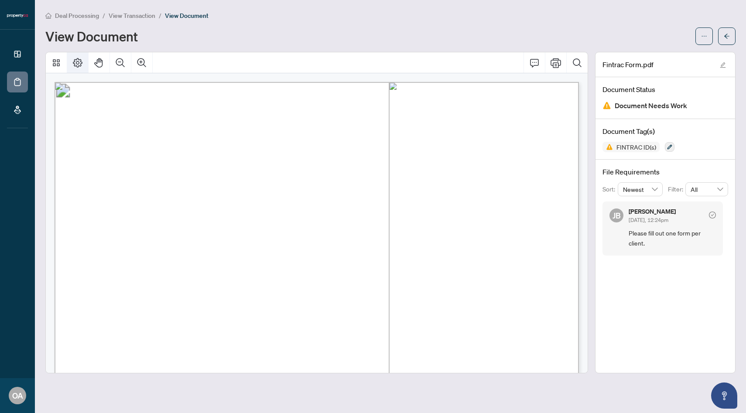
click at [78, 54] on button "Page Layout" at bounding box center [77, 62] width 21 height 21
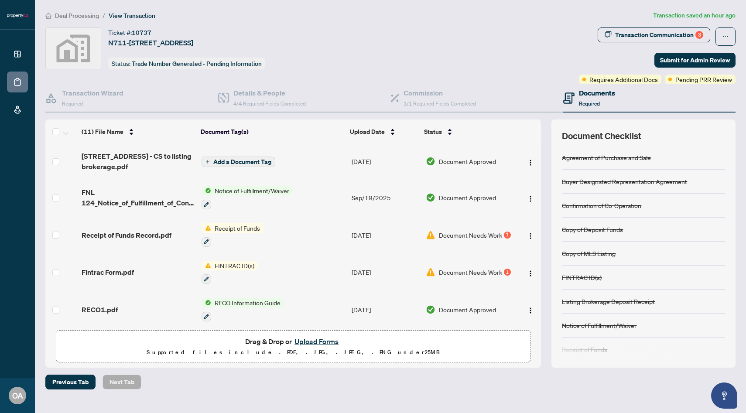
click at [233, 261] on span "FINTRAC ID(s)" at bounding box center [234, 266] width 47 height 10
click at [232, 264] on span "FINTRAC ID(s)" at bounding box center [234, 266] width 47 height 10
click at [206, 274] on button "button" at bounding box center [207, 279] width 10 height 10
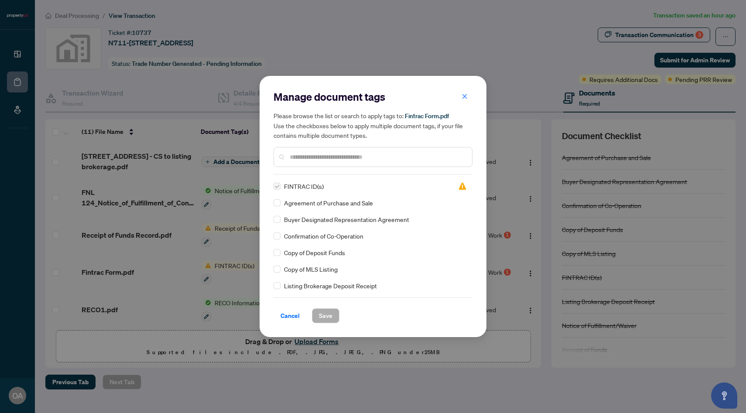
click at [276, 184] on label at bounding box center [277, 187] width 7 height 10
click at [315, 159] on input "text" at bounding box center [377, 157] width 175 height 10
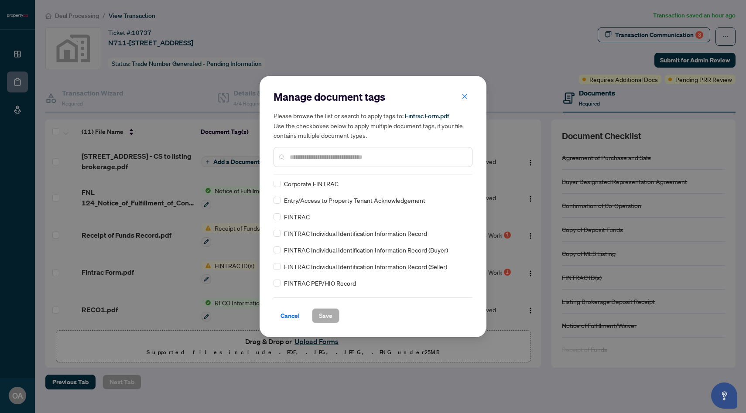
scroll to position [353, 0]
click at [288, 315] on span "Cancel" at bounding box center [290, 316] width 19 height 14
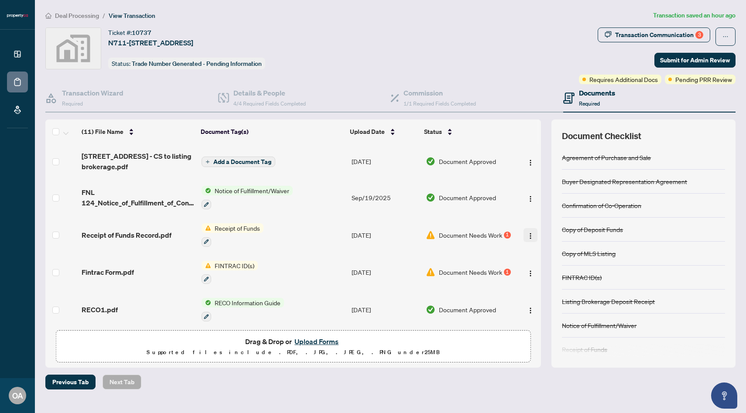
click at [529, 237] on img "button" at bounding box center [530, 236] width 7 height 7
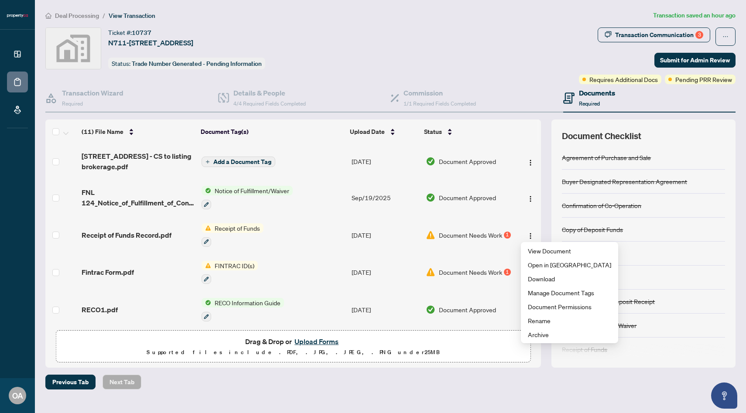
click at [541, 175] on div "(11) File Name Document Tag(s) Upload Date Status 120 Bayview Ave N711 - CS to …" at bounding box center [390, 244] width 690 height 248
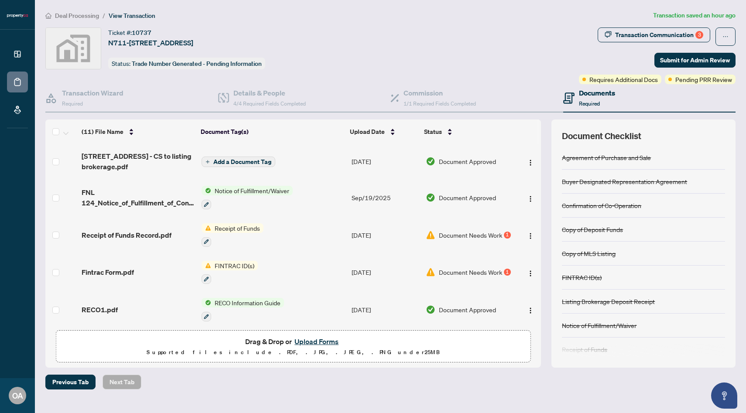
click at [307, 336] on button "Upload Forms" at bounding box center [316, 341] width 49 height 11
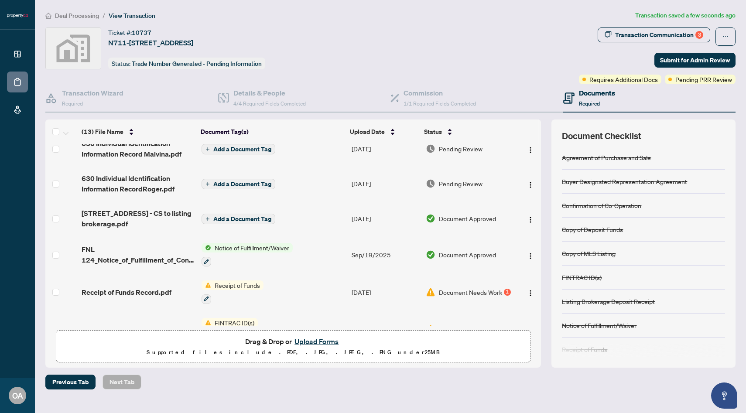
scroll to position [0, 0]
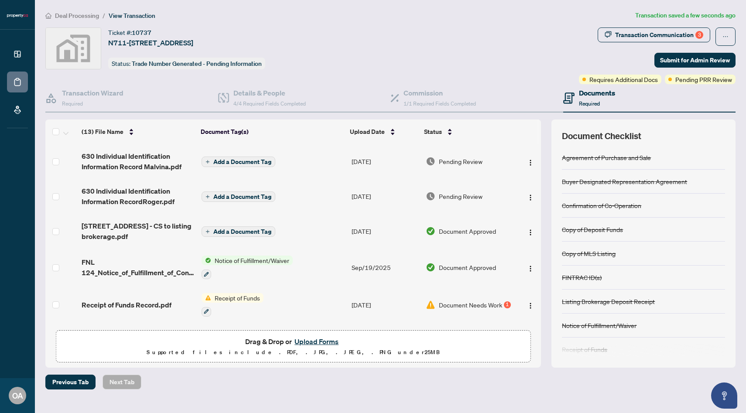
click at [261, 157] on button "Add a Document Tag" at bounding box center [239, 162] width 74 height 10
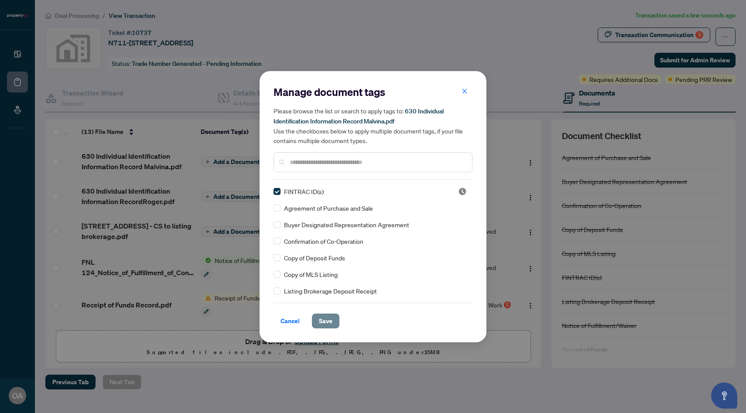
click at [336, 322] on button "Save" at bounding box center [325, 321] width 27 height 15
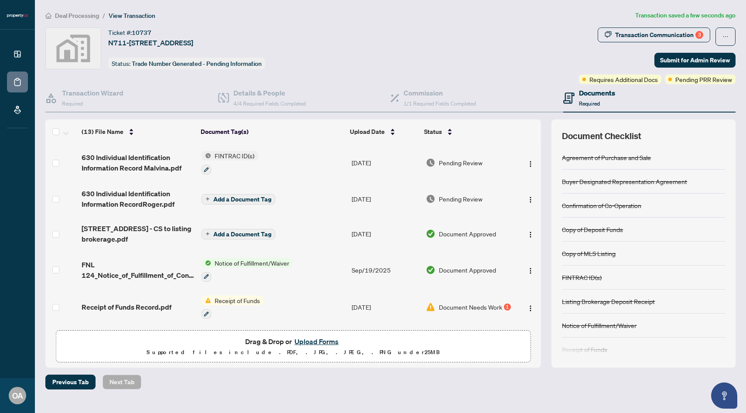
click at [208, 197] on icon "plus" at bounding box center [208, 199] width 4 height 4
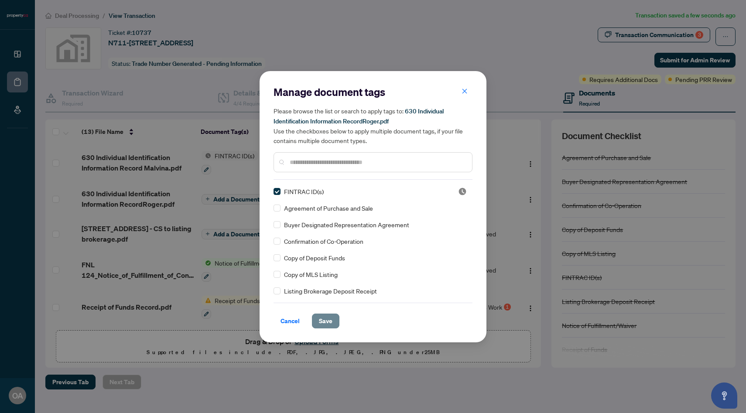
click at [333, 319] on button "Save" at bounding box center [325, 321] width 27 height 15
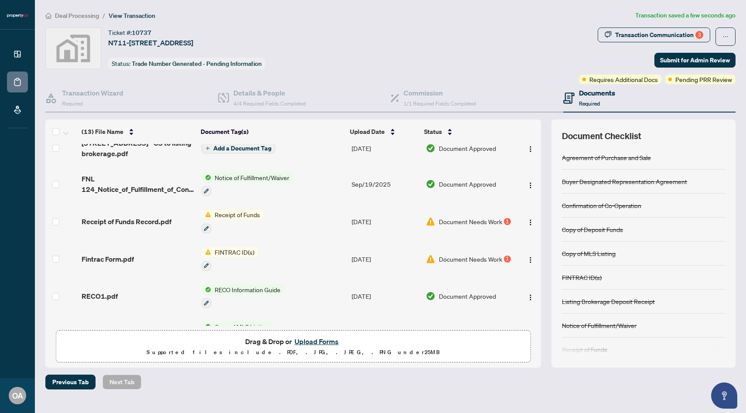
scroll to position [89, 0]
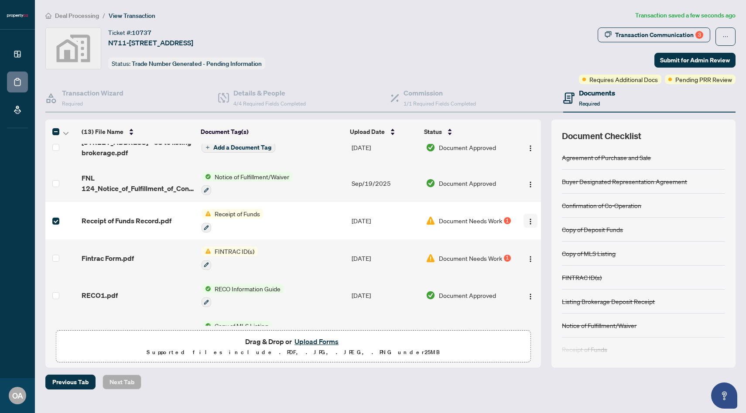
click at [528, 218] on img "button" at bounding box center [530, 221] width 7 height 7
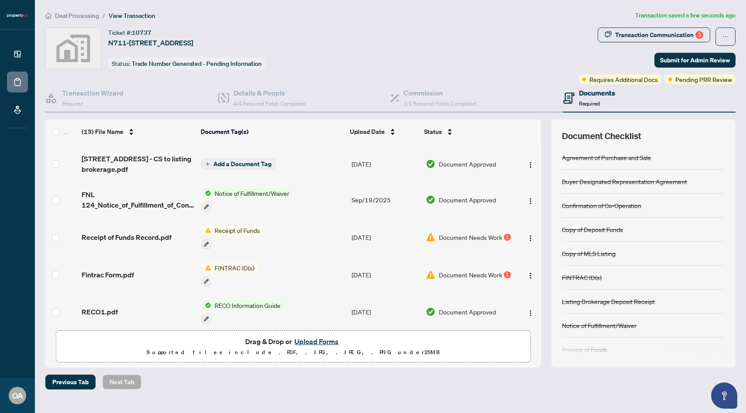
scroll to position [76, 0]
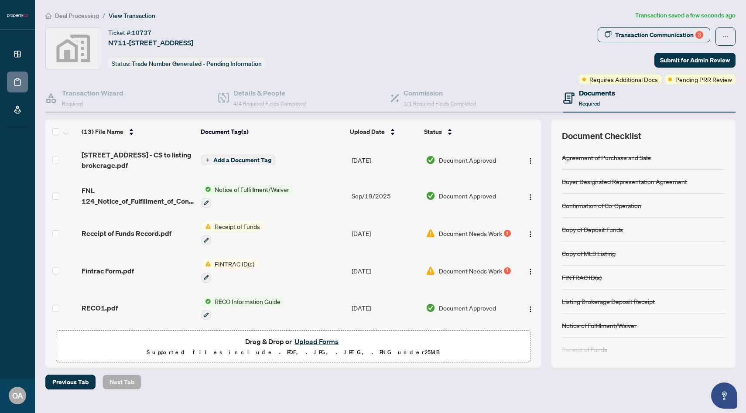
click at [459, 275] on td "Document Needs Work 1" at bounding box center [468, 271] width 93 height 38
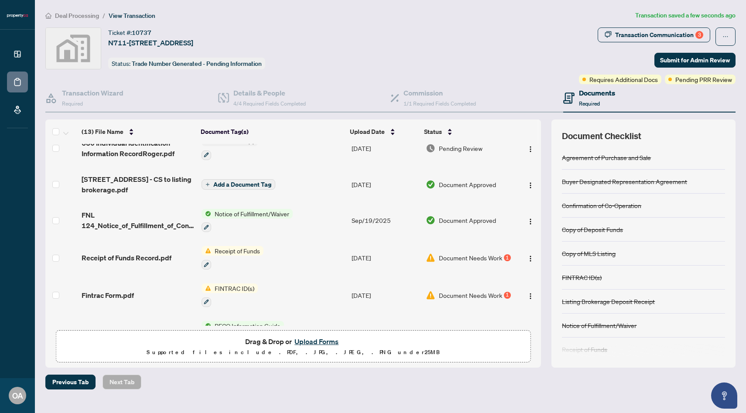
scroll to position [49, 0]
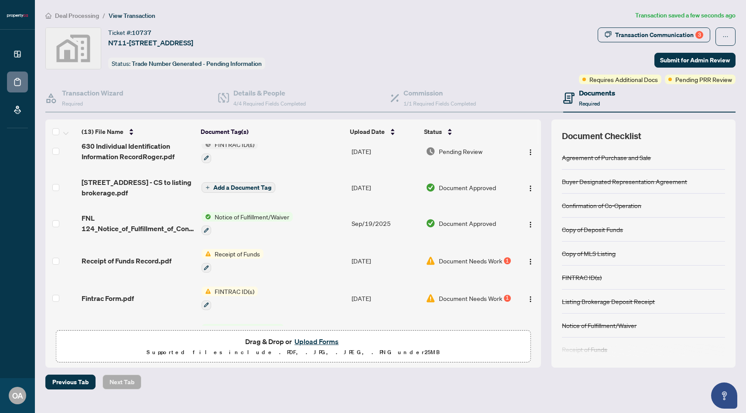
click at [456, 259] on span "Document Needs Work" at bounding box center [470, 261] width 63 height 10
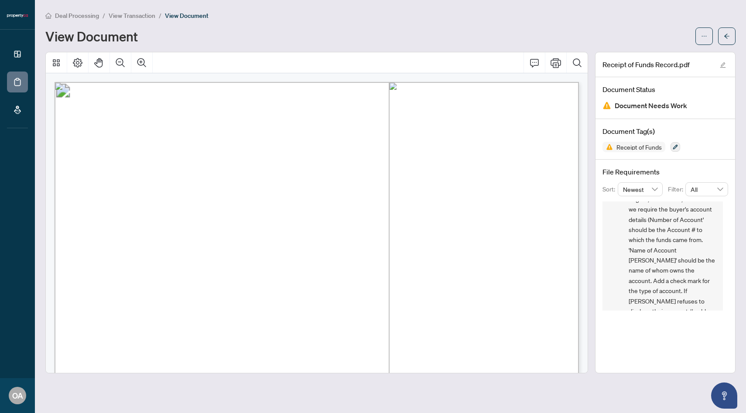
scroll to position [97, 0]
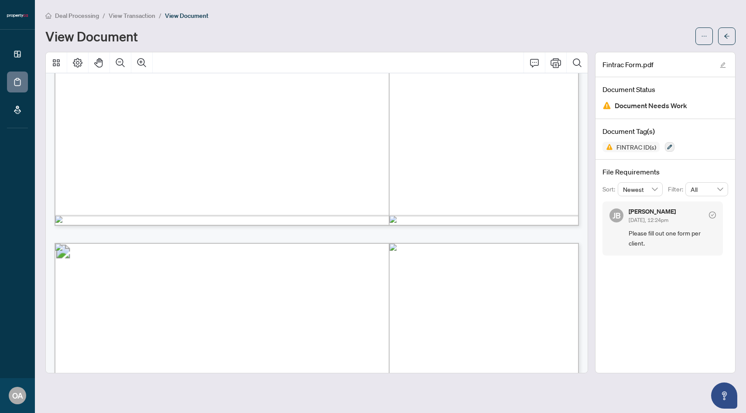
scroll to position [538, 0]
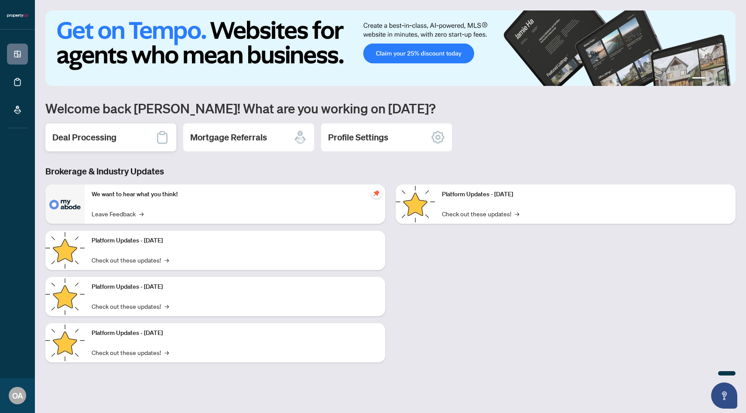
click at [80, 128] on div "Deal Processing" at bounding box center [110, 137] width 131 height 28
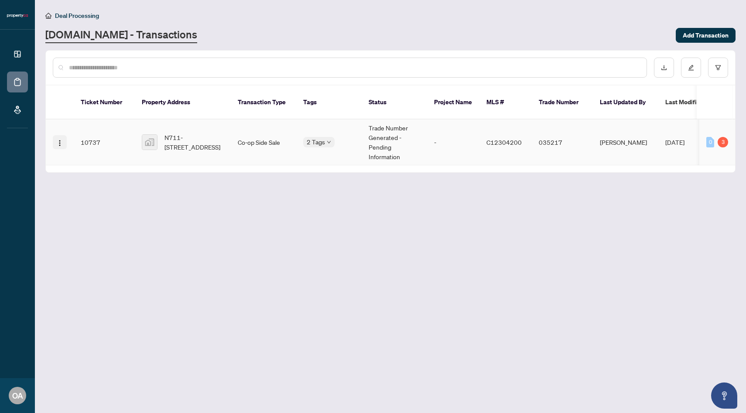
click at [61, 137] on span "button" at bounding box center [59, 142] width 7 height 10
click at [81, 124] on td "10737" at bounding box center [104, 143] width 61 height 46
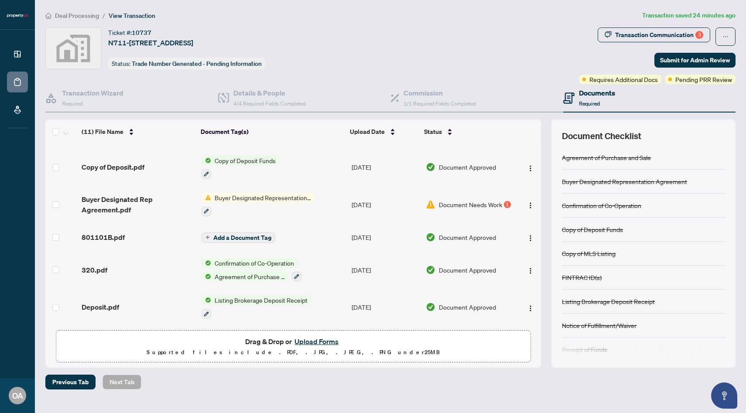
scroll to position [32, 0]
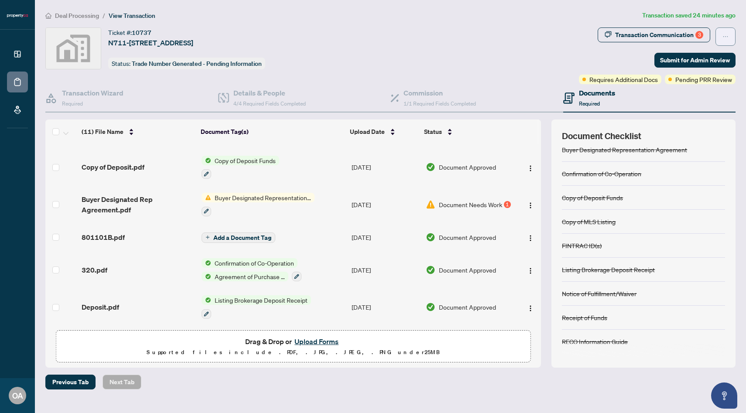
click at [728, 32] on span "button" at bounding box center [726, 37] width 6 height 14
click at [481, 62] on div "Ticket #: 10737 N711-[STREET_ADDRESS] Status: Trade Number Generated - Pending …" at bounding box center [310, 48] width 530 height 42
click at [75, 386] on span "Previous Tab" at bounding box center [70, 382] width 36 height 14
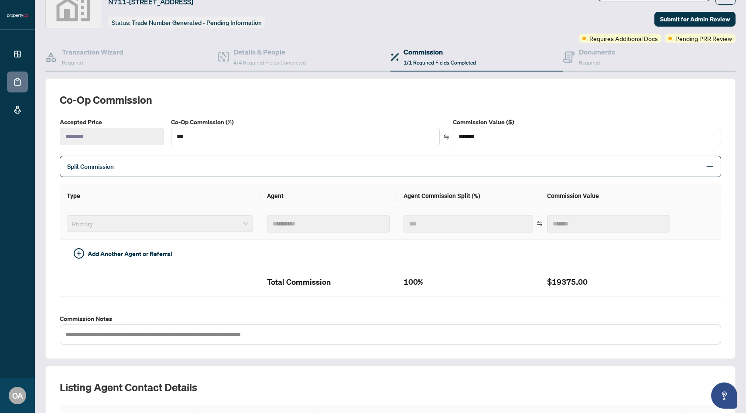
scroll to position [41, 0]
click at [590, 63] on span "Required" at bounding box center [589, 63] width 21 height 7
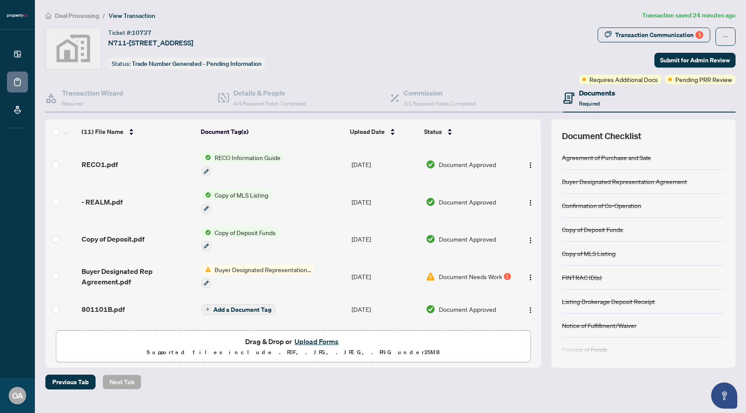
scroll to position [217, 0]
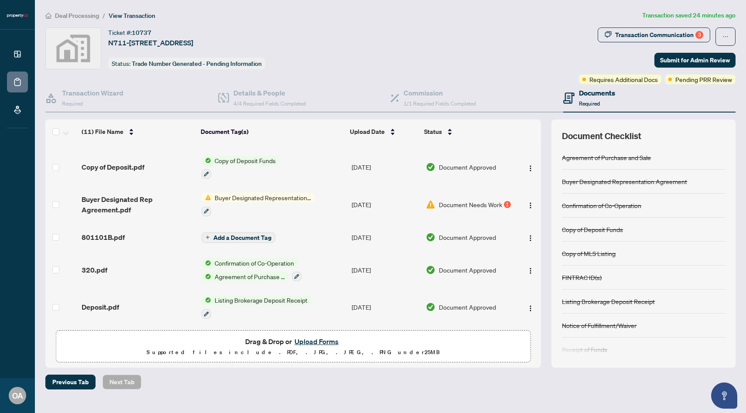
click at [317, 339] on button "Upload Forms" at bounding box center [316, 341] width 49 height 11
